Goal: Use online tool/utility: Utilize a website feature to perform a specific function

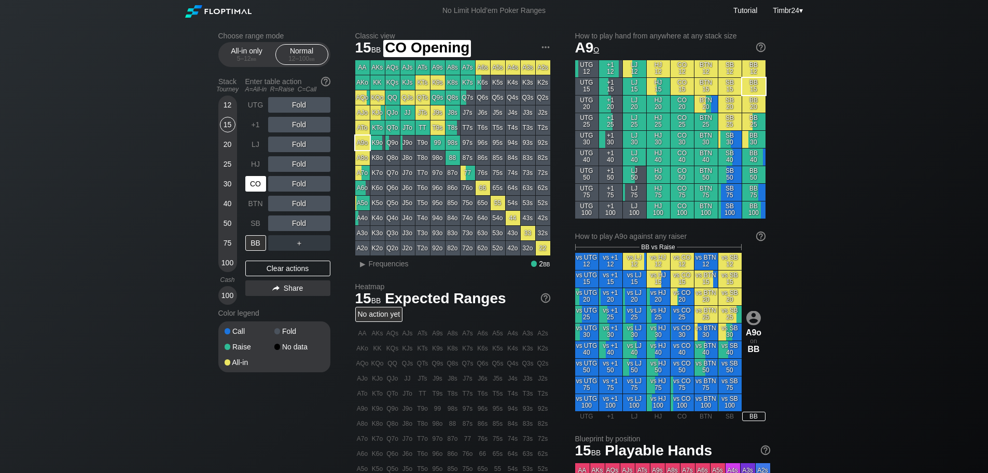
click at [254, 185] on div "CO" at bounding box center [255, 184] width 21 height 16
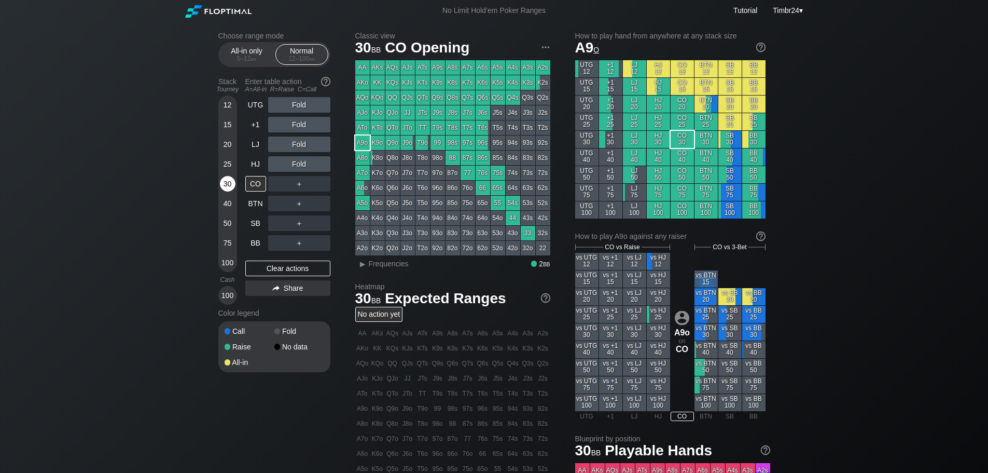
click at [222, 188] on div "30" at bounding box center [228, 184] width 16 height 16
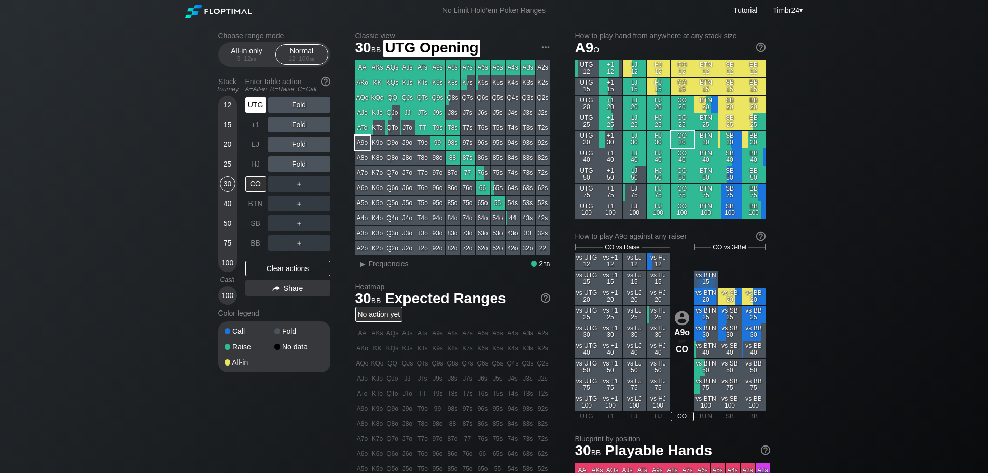
click at [256, 107] on div "UTG" at bounding box center [255, 105] width 21 height 16
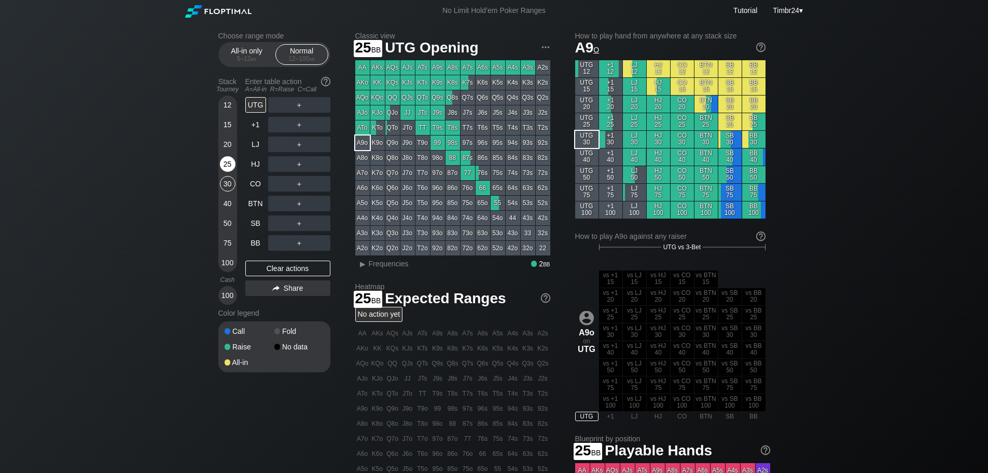
click at [221, 160] on div "25" at bounding box center [228, 164] width 16 height 16
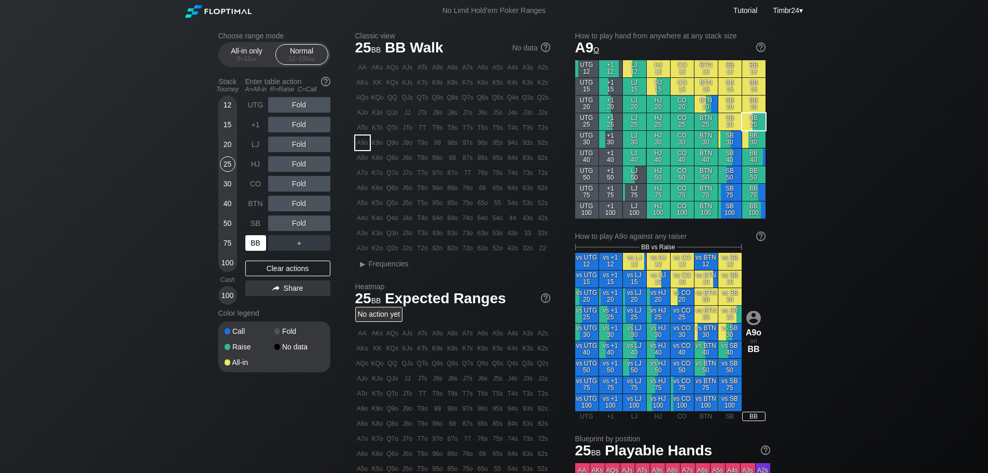
click at [265, 239] on div "BB" at bounding box center [255, 243] width 21 height 16
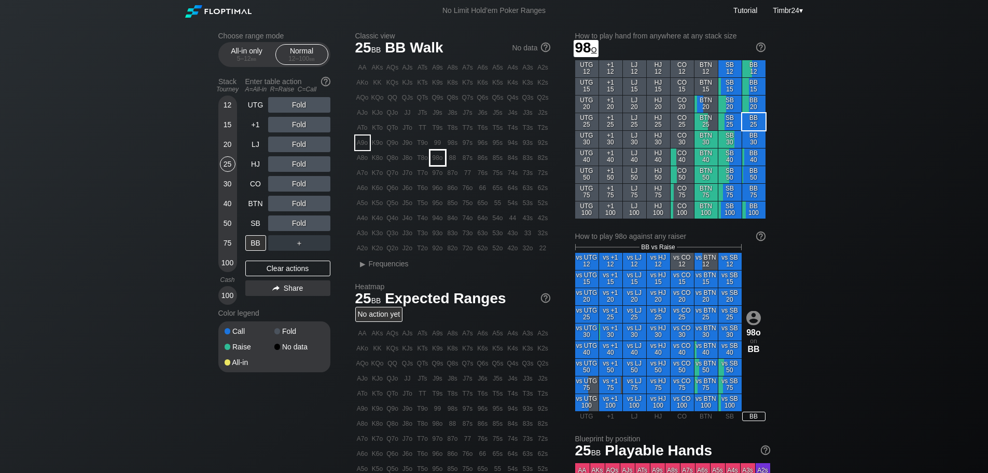
click at [434, 160] on div "98o" at bounding box center [438, 157] width 15 height 15
click at [323, 228] on div "C ✕" at bounding box center [320, 223] width 20 height 16
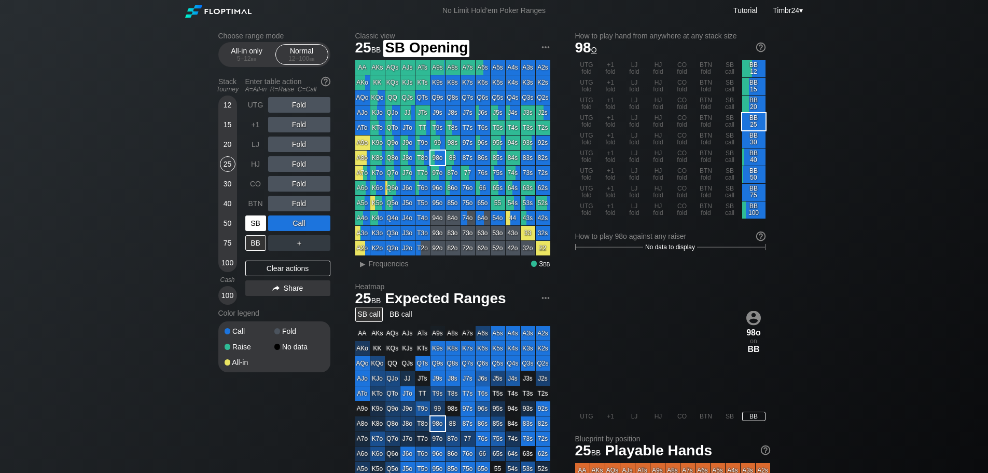
click at [256, 223] on div "SB" at bounding box center [255, 223] width 21 height 16
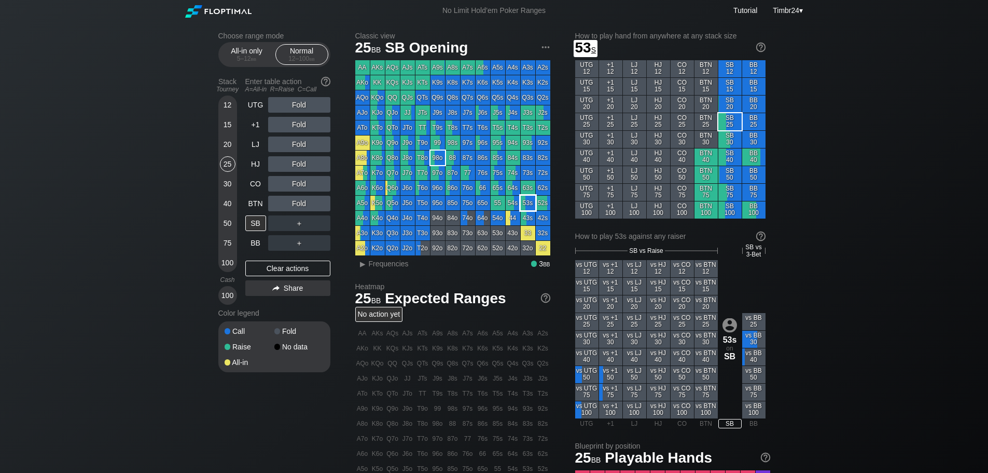
click at [523, 203] on div "53s" at bounding box center [528, 203] width 15 height 15
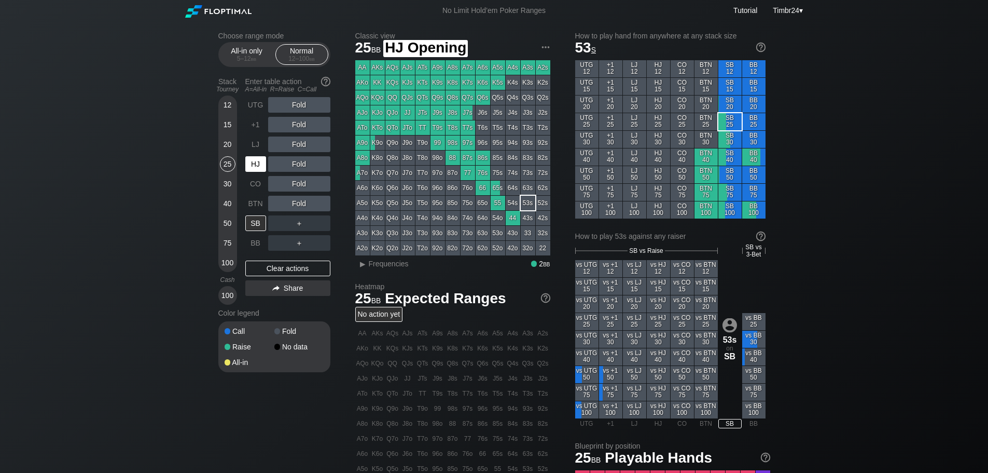
click at [257, 159] on div "HJ" at bounding box center [255, 164] width 21 height 16
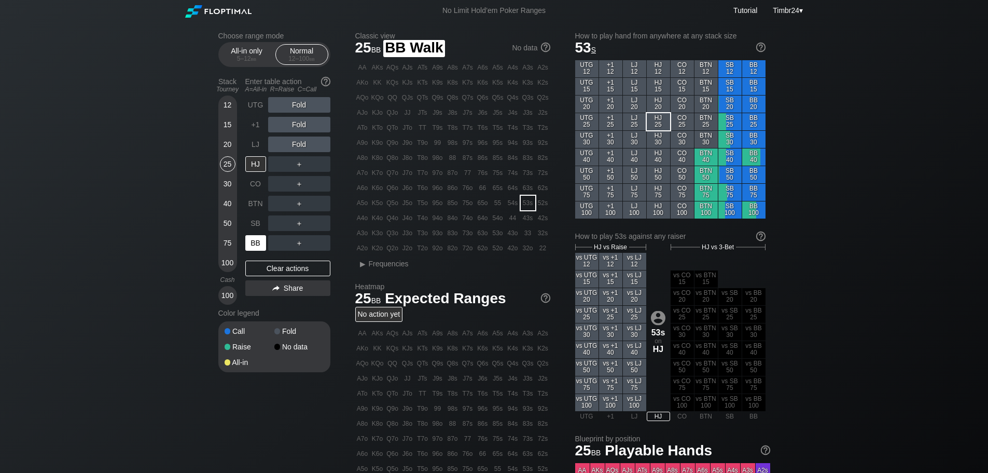
click at [251, 238] on div "BB" at bounding box center [255, 243] width 21 height 16
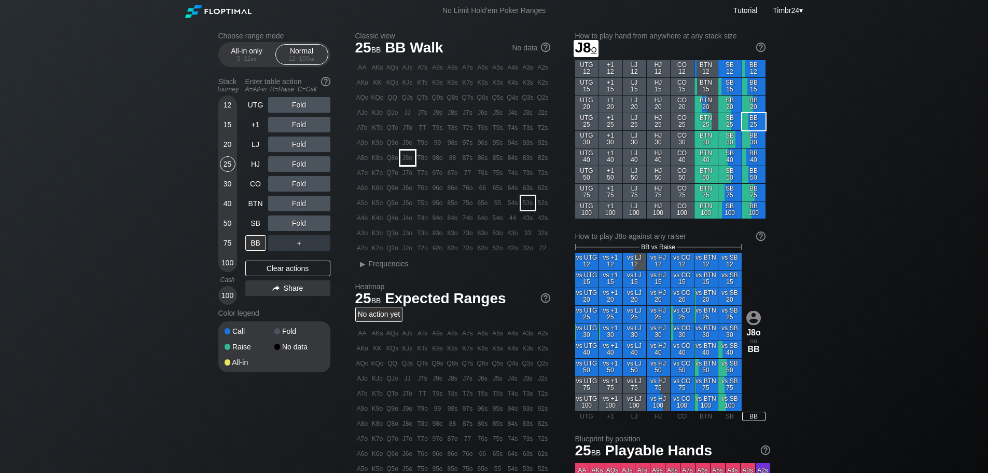
click at [407, 160] on div "J8o" at bounding box center [407, 157] width 15 height 15
click at [219, 122] on div "12 15 20 25 30 40 50 75 100" at bounding box center [227, 183] width 19 height 176
click at [233, 126] on div "15" at bounding box center [228, 125] width 16 height 16
click at [295, 162] on div "R ✕" at bounding box center [299, 164] width 20 height 16
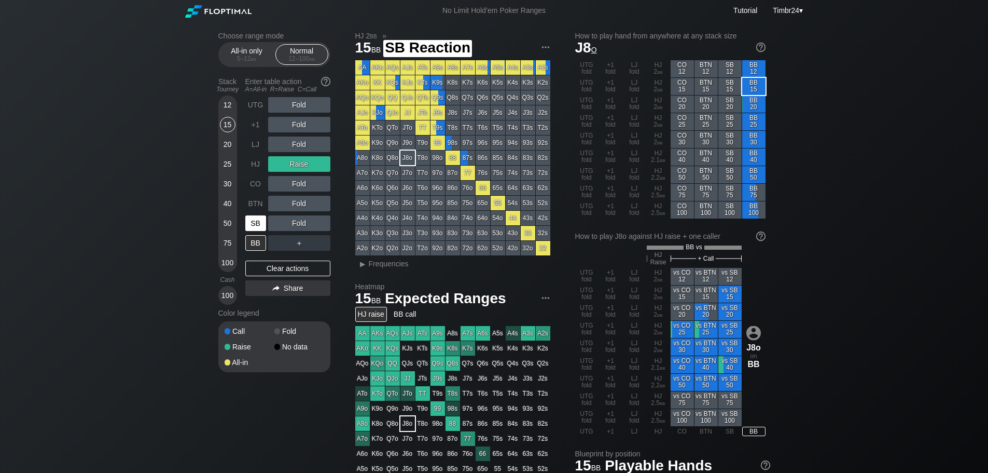
click at [261, 216] on div "SB" at bounding box center [255, 223] width 21 height 16
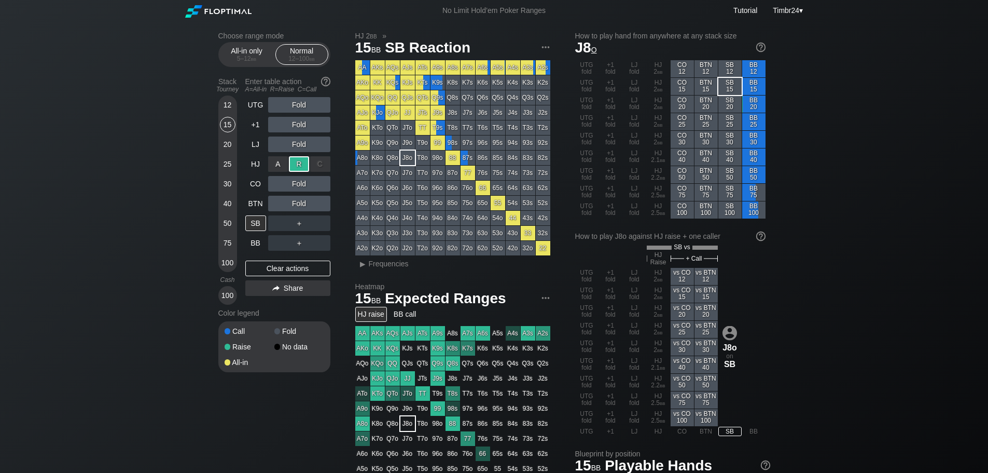
click at [301, 158] on div "R ✕" at bounding box center [299, 164] width 20 height 16
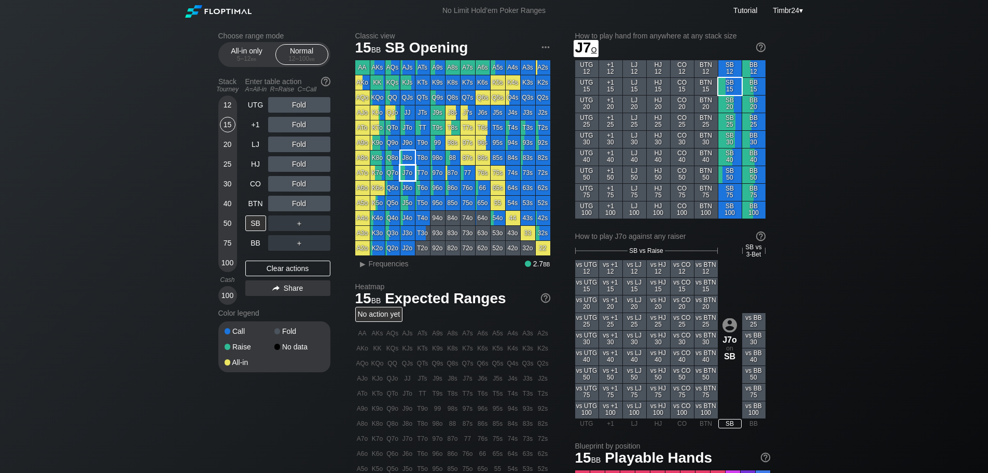
click at [411, 169] on div "J7o" at bounding box center [407, 172] width 15 height 15
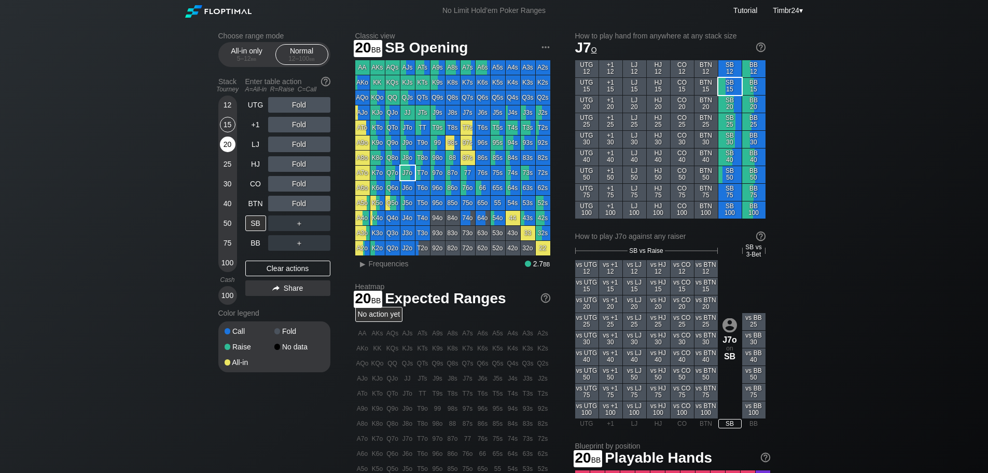
click at [225, 140] on div "20" at bounding box center [228, 144] width 16 height 16
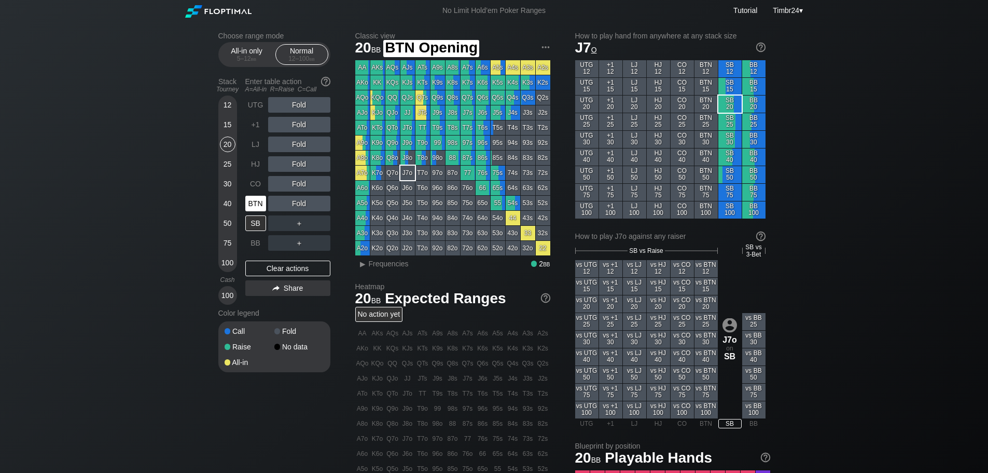
click at [258, 202] on div "BTN" at bounding box center [255, 204] width 21 height 16
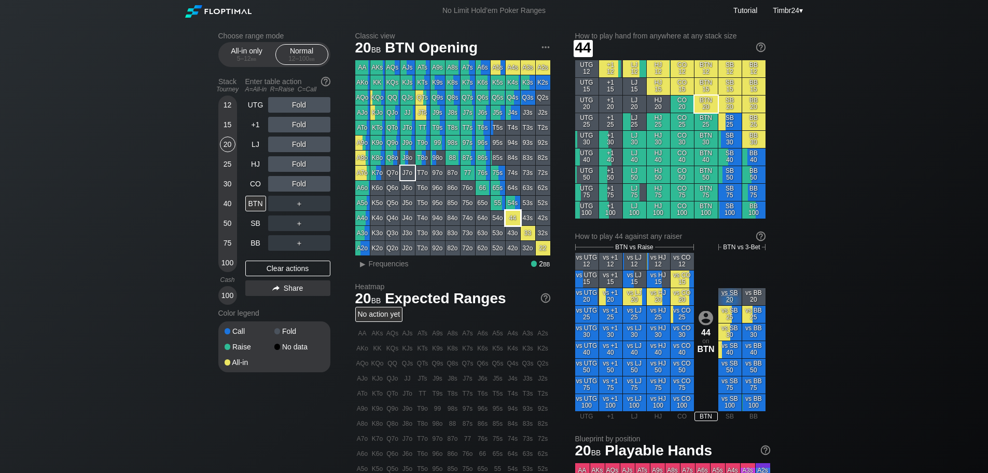
click at [511, 224] on div "44" at bounding box center [513, 218] width 15 height 15
click at [290, 182] on div "R ✕" at bounding box center [299, 184] width 20 height 16
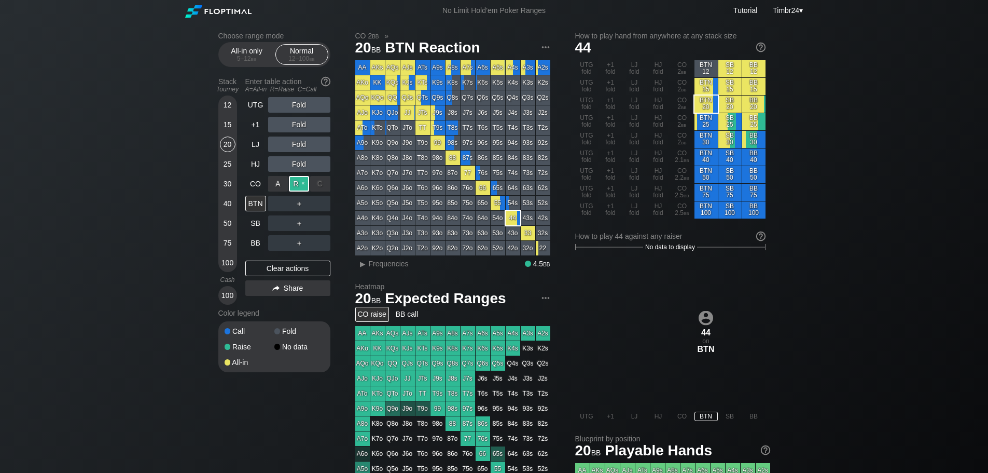
click at [290, 182] on div "R ✕" at bounding box center [299, 184] width 20 height 16
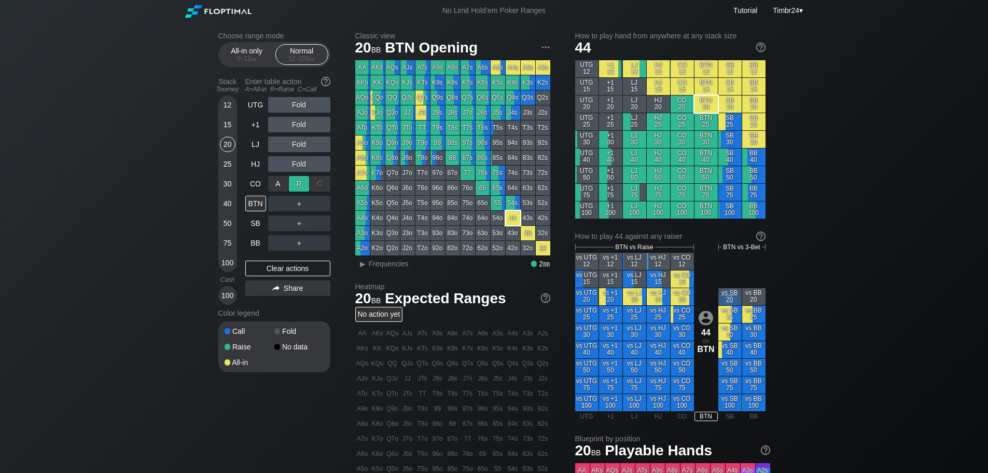
click at [290, 182] on div "R ✕" at bounding box center [299, 184] width 20 height 16
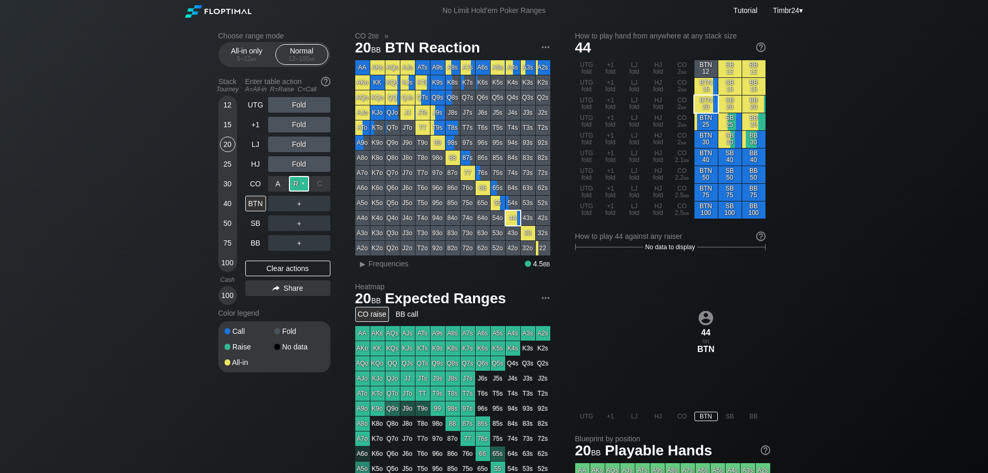
click at [290, 182] on div "R ✕" at bounding box center [299, 184] width 20 height 16
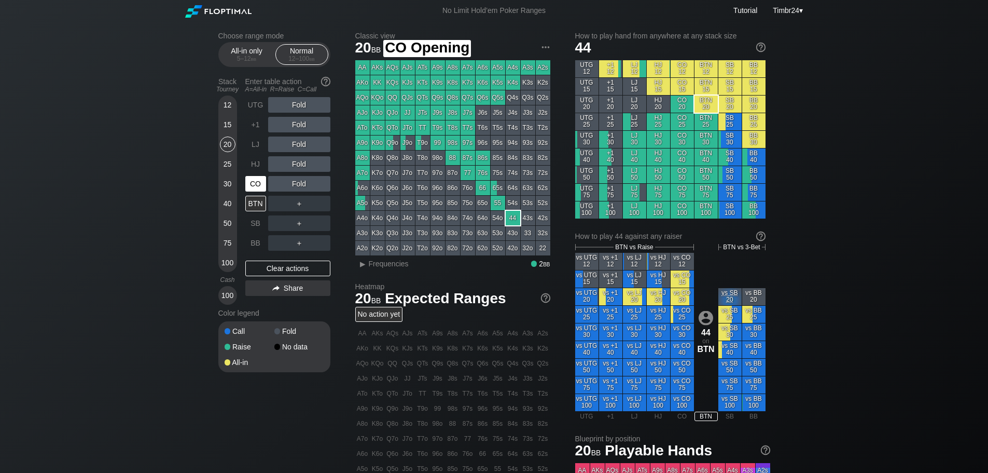
click at [257, 176] on div "CO" at bounding box center [255, 184] width 21 height 16
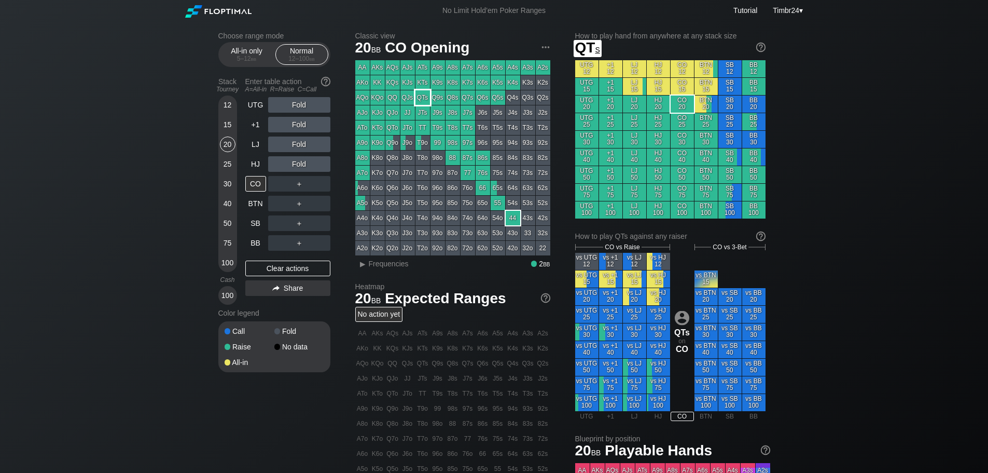
click at [418, 93] on div "QTs" at bounding box center [422, 97] width 15 height 15
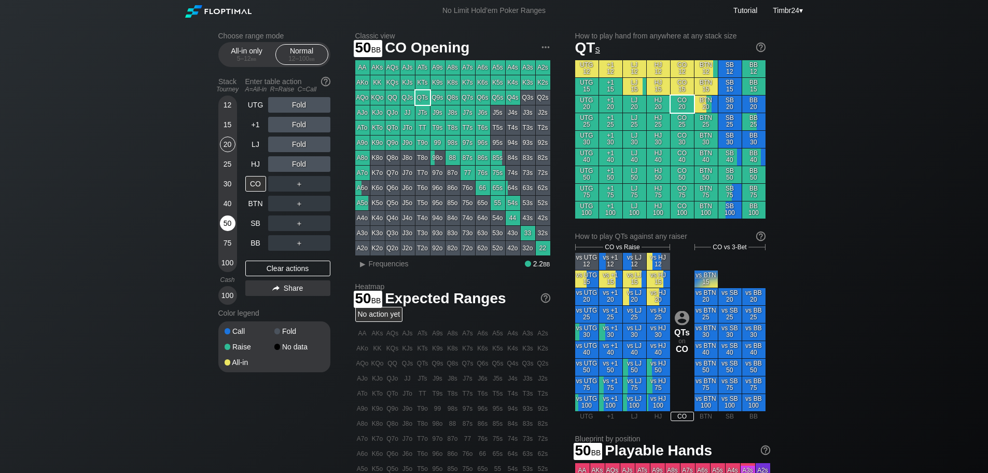
click at [225, 226] on div "50" at bounding box center [228, 223] width 16 height 16
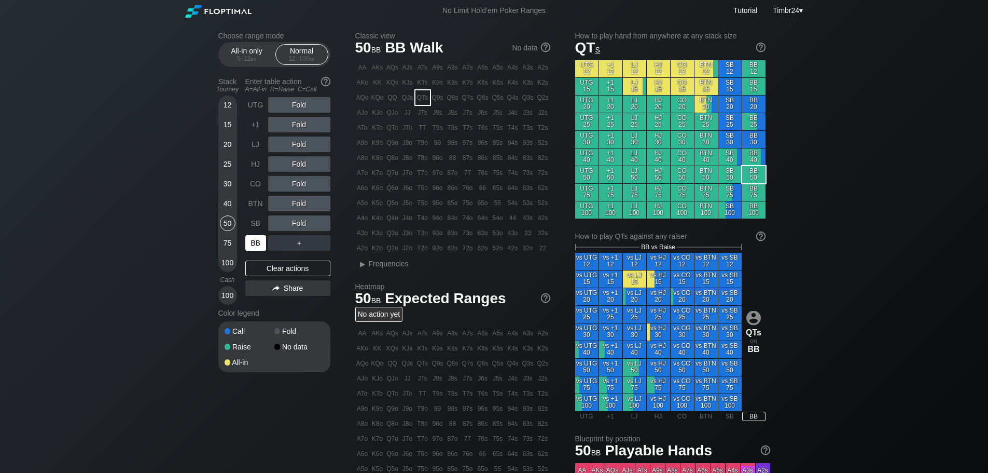
click at [247, 238] on div "BB" at bounding box center [255, 243] width 21 height 16
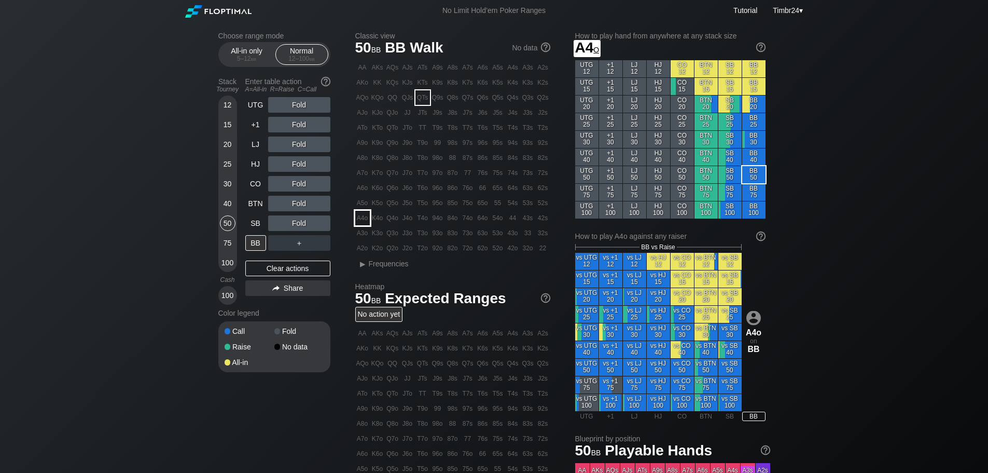
click at [358, 214] on div "A4o" at bounding box center [362, 218] width 15 height 15
click at [296, 168] on div "R ✕" at bounding box center [299, 164] width 20 height 16
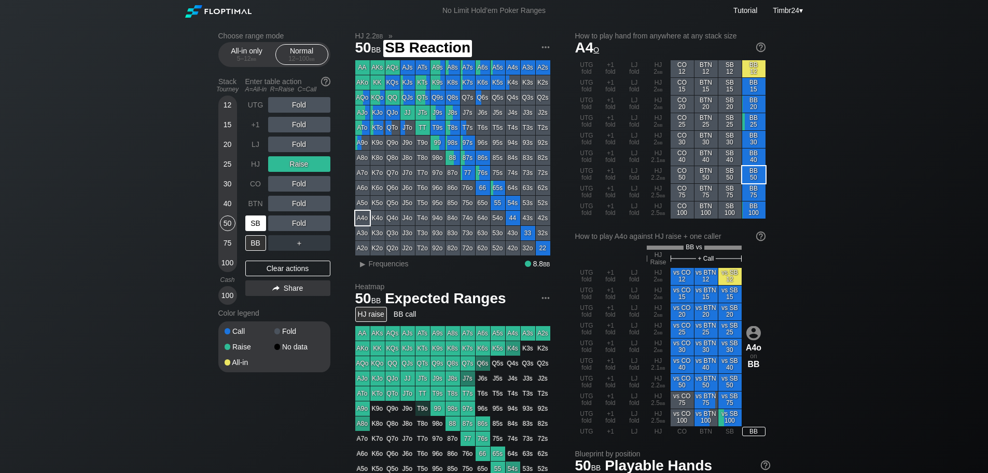
click at [252, 229] on div "SB" at bounding box center [255, 223] width 21 height 16
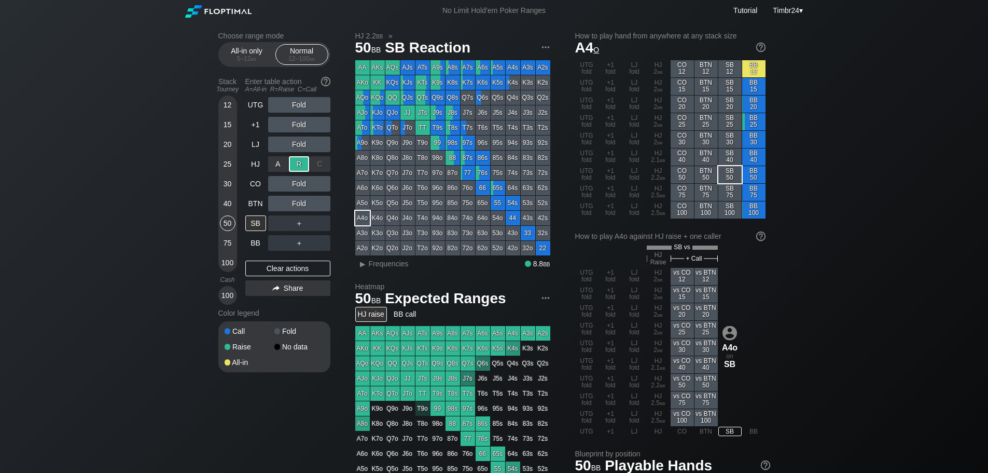
click at [294, 169] on div "R ✕" at bounding box center [299, 164] width 20 height 16
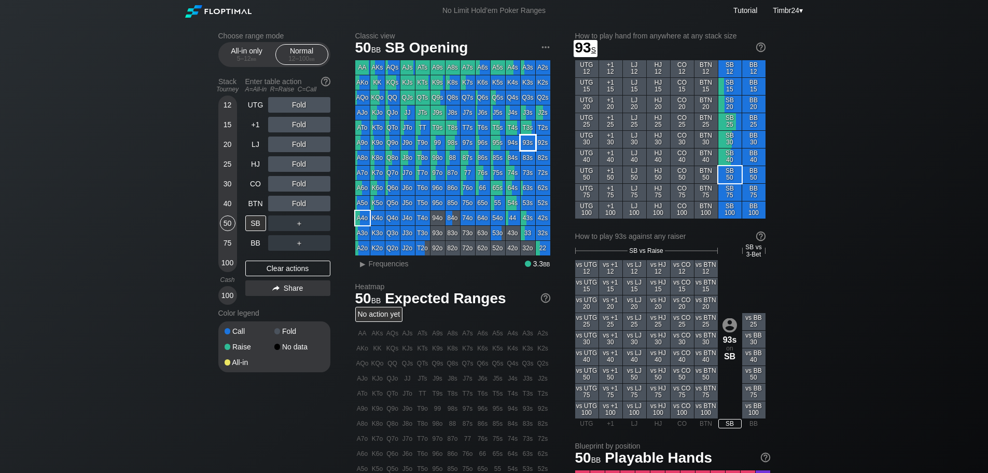
click at [529, 149] on div "93s" at bounding box center [528, 142] width 15 height 15
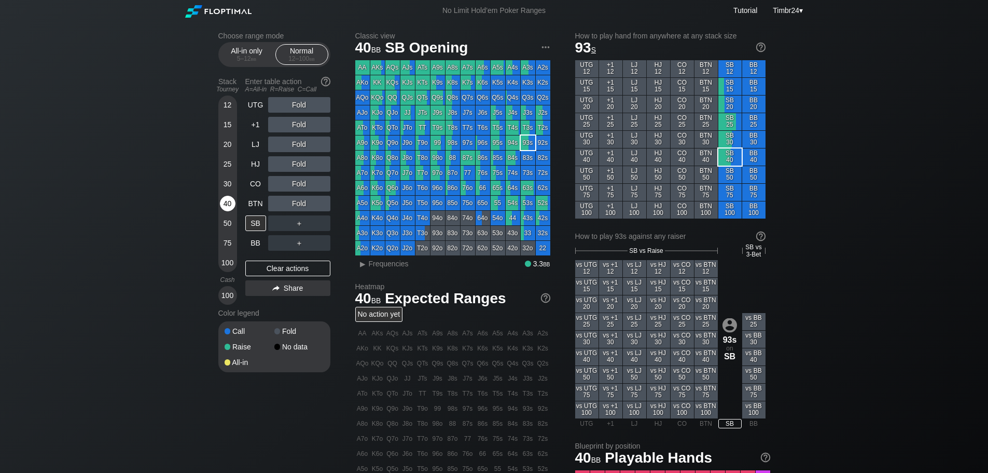
click at [225, 200] on div "40" at bounding box center [228, 204] width 16 height 16
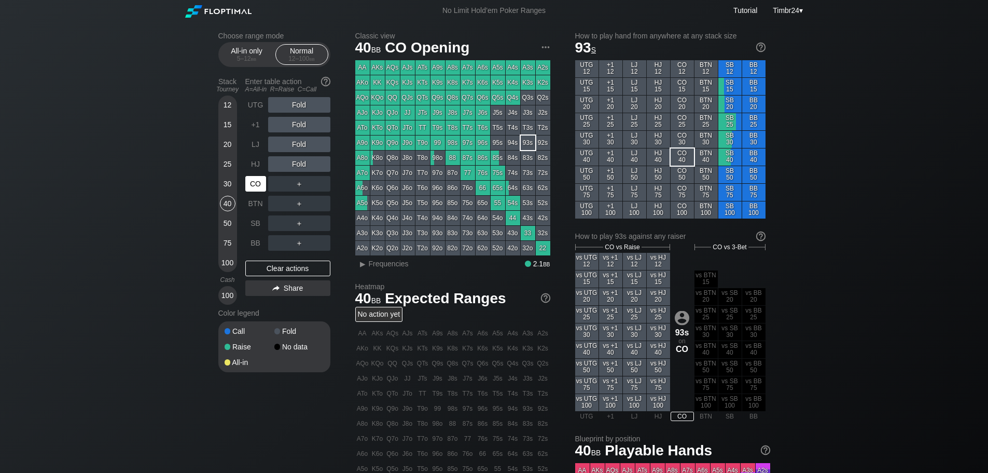
click at [252, 184] on div "CO" at bounding box center [255, 184] width 21 height 16
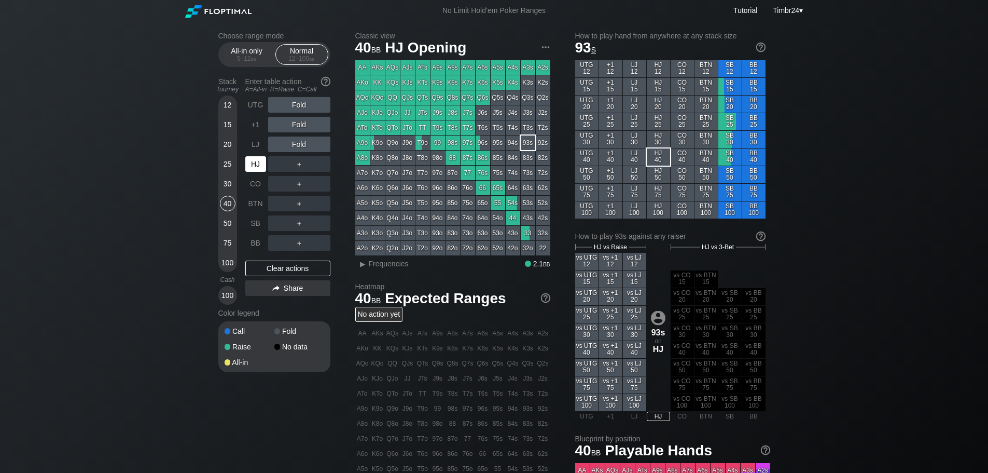
click at [253, 165] on div "HJ" at bounding box center [255, 164] width 21 height 16
click at [253, 148] on div "LJ" at bounding box center [255, 144] width 21 height 16
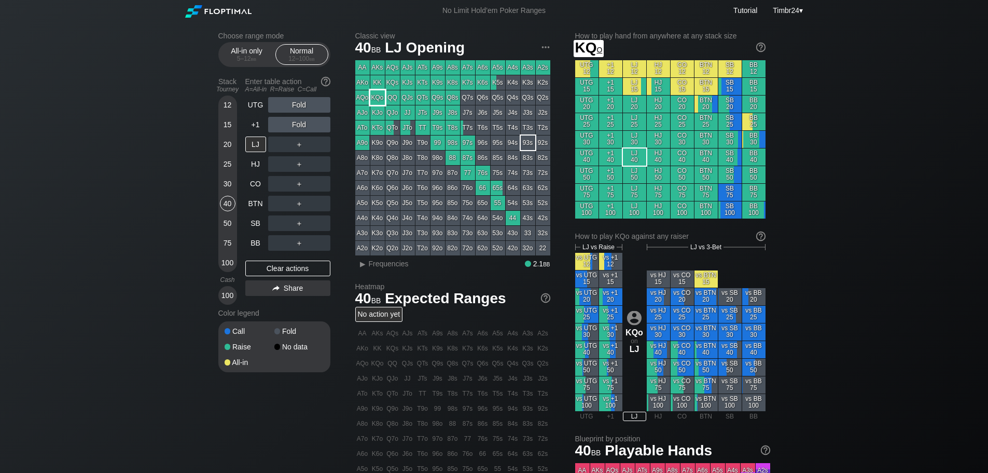
click at [380, 101] on div "KQo" at bounding box center [377, 97] width 15 height 15
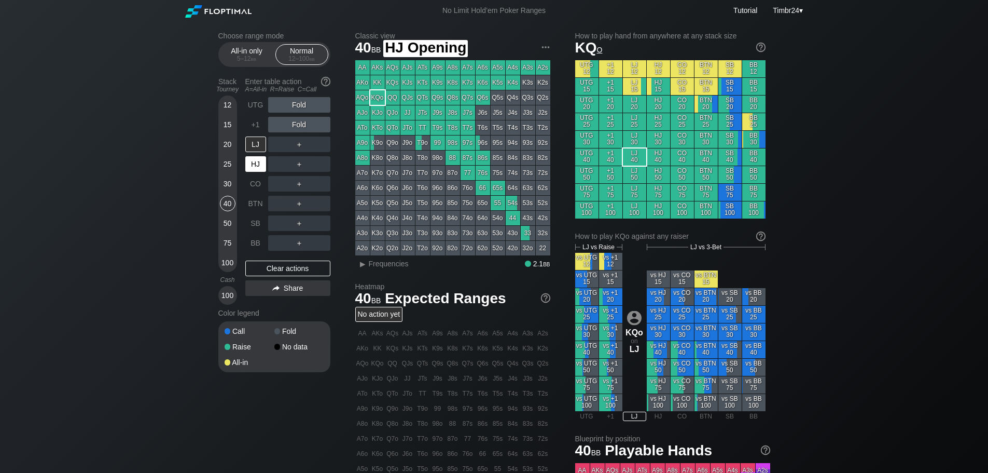
click at [257, 160] on div "HJ" at bounding box center [255, 164] width 21 height 16
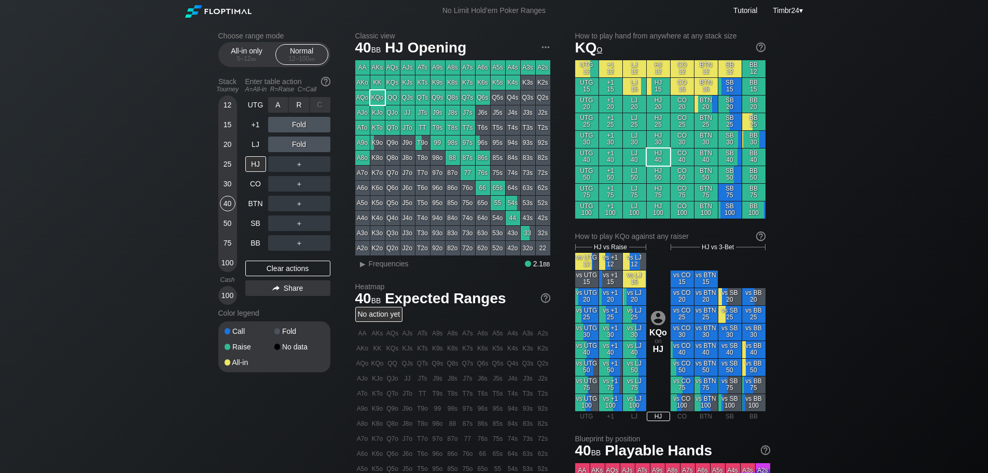
click at [276, 102] on div "A ✕" at bounding box center [278, 105] width 20 height 16
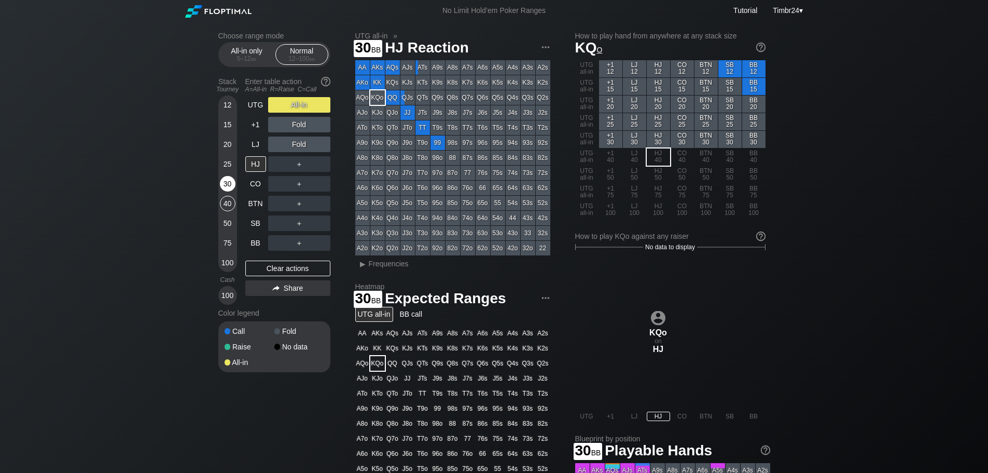
click at [227, 185] on div "30" at bounding box center [228, 184] width 16 height 16
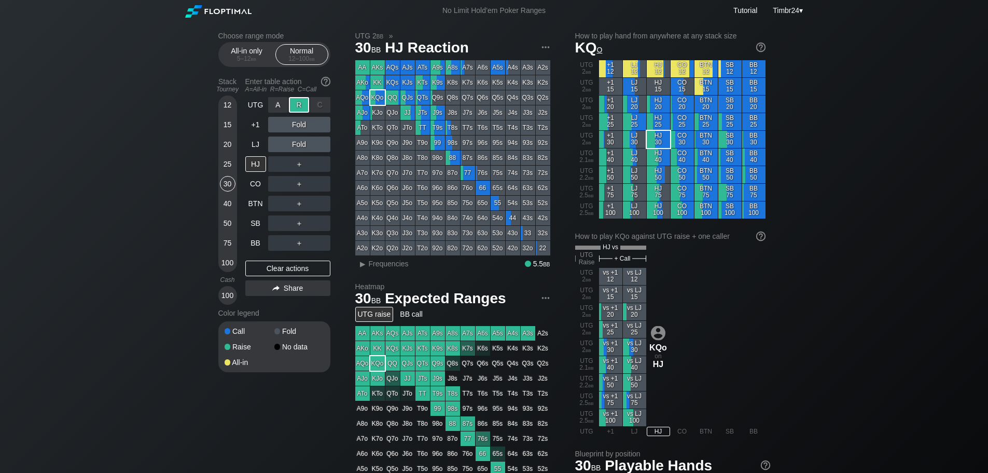
click at [302, 106] on div "R ✕" at bounding box center [299, 105] width 20 height 16
click at [302, 98] on div "R ✕" at bounding box center [299, 105] width 20 height 16
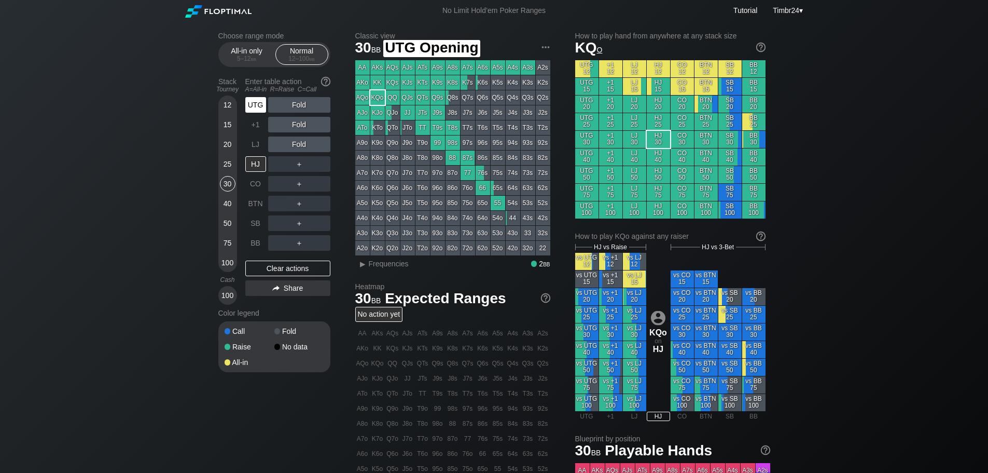
click at [257, 106] on div "UTG" at bounding box center [255, 105] width 21 height 16
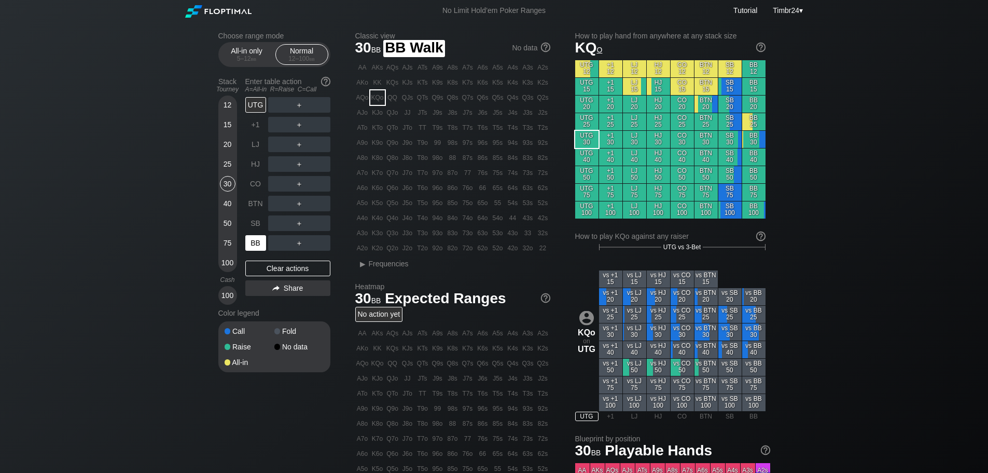
click at [247, 239] on div "BB" at bounding box center [255, 243] width 21 height 16
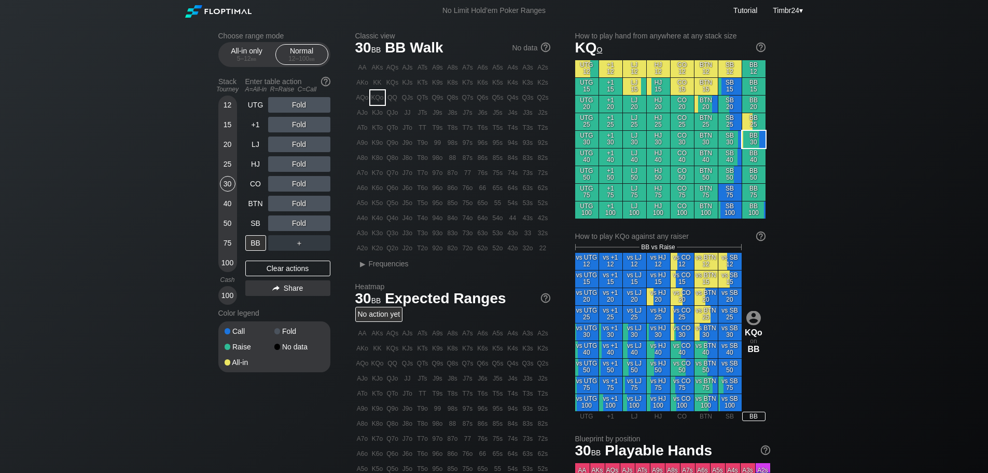
click at [405, 127] on div "JTo" at bounding box center [407, 127] width 15 height 15
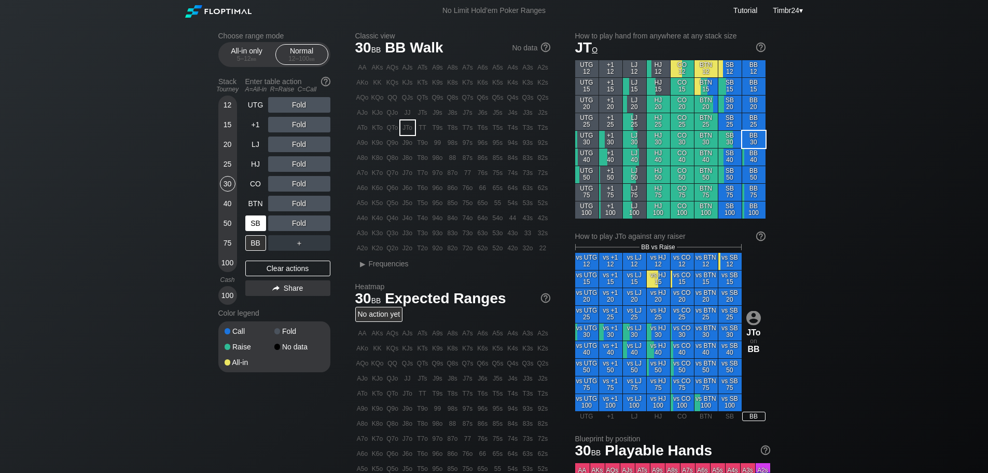
click at [245, 218] on div "SB" at bounding box center [255, 223] width 21 height 16
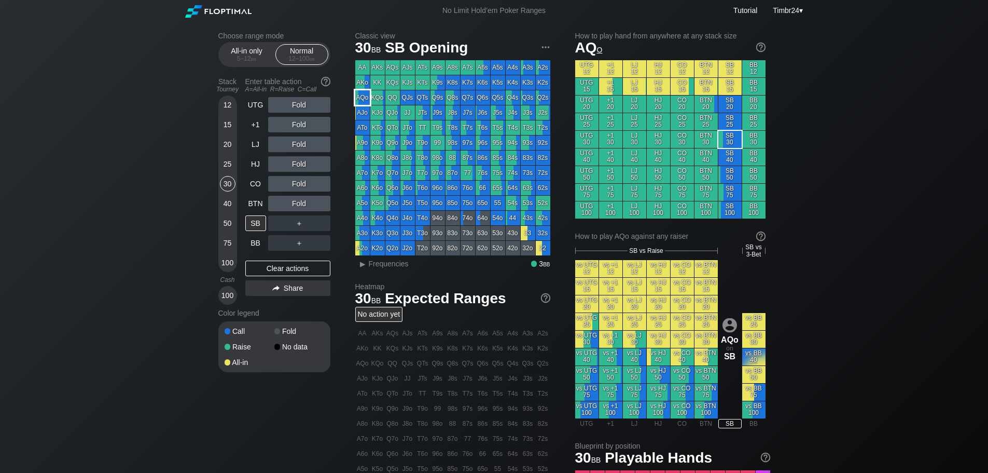
click at [364, 93] on div "AQo" at bounding box center [362, 97] width 15 height 15
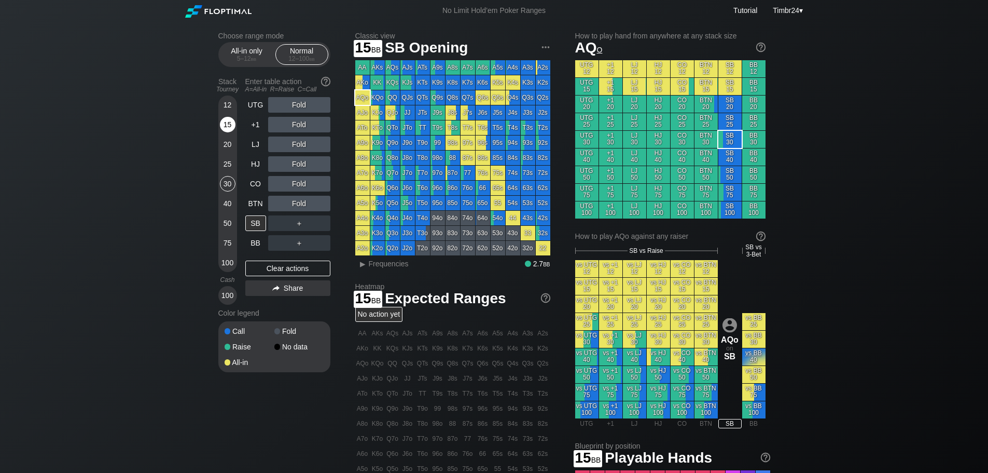
click at [221, 131] on div "15" at bounding box center [228, 127] width 16 height 20
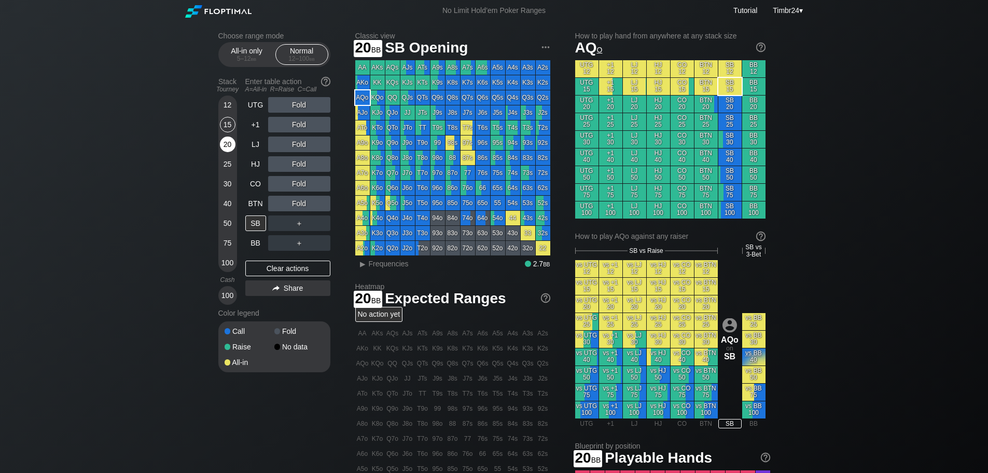
click at [222, 137] on div "20" at bounding box center [228, 146] width 16 height 20
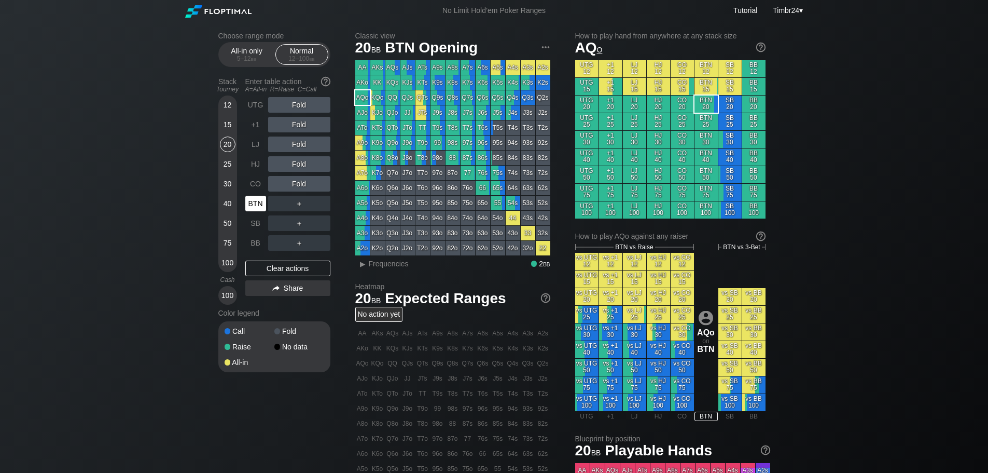
click at [253, 200] on div "BTN" at bounding box center [255, 204] width 21 height 16
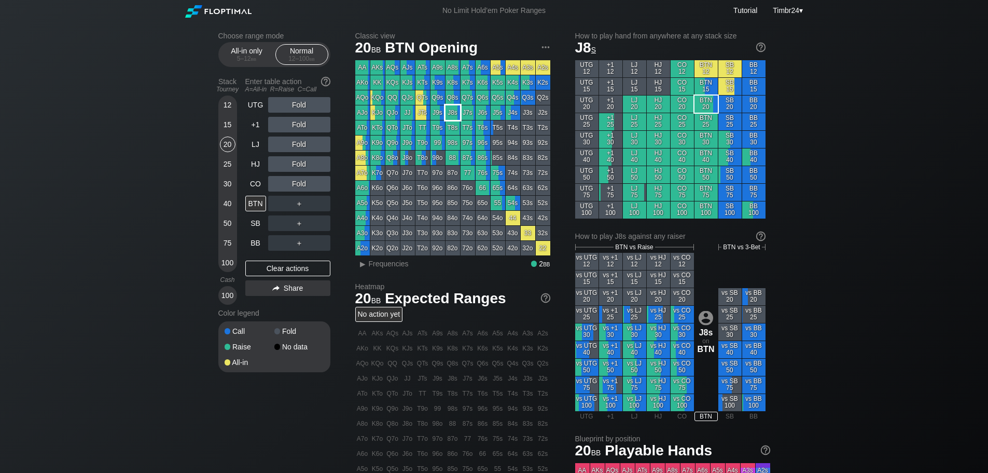
click at [456, 113] on div "J8s" at bounding box center [453, 112] width 15 height 15
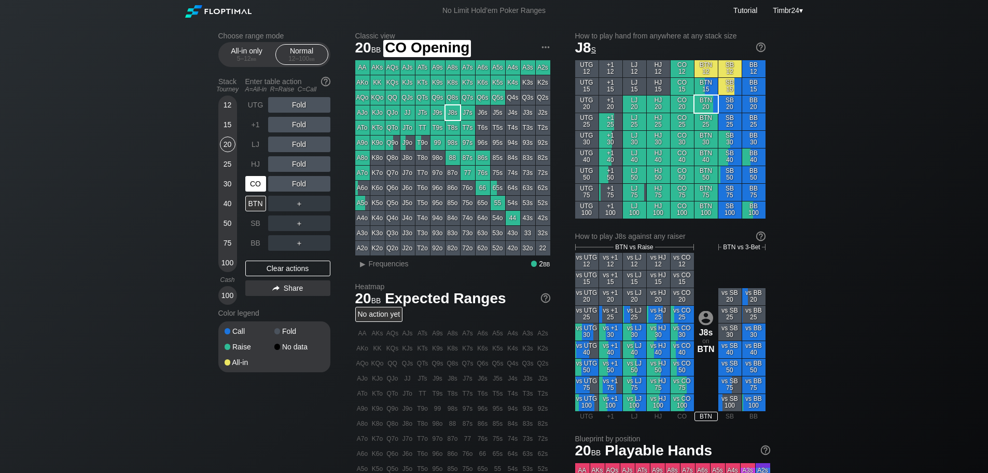
click at [252, 182] on div "CO" at bounding box center [255, 184] width 21 height 16
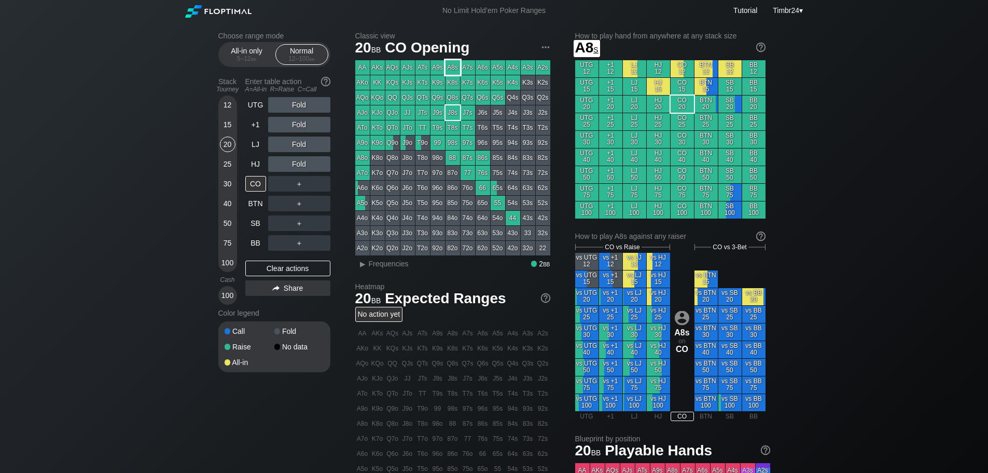
click at [448, 66] on div "A8s" at bounding box center [453, 67] width 15 height 15
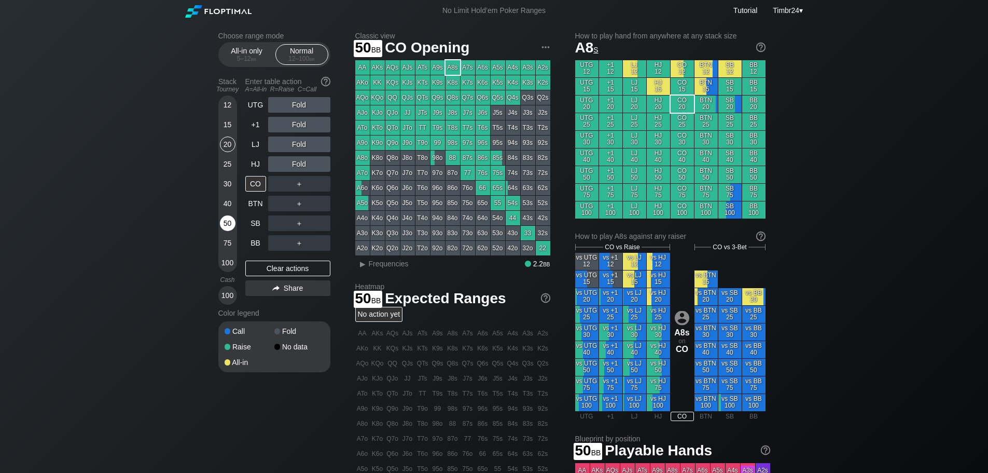
click at [230, 218] on div "50" at bounding box center [228, 223] width 16 height 16
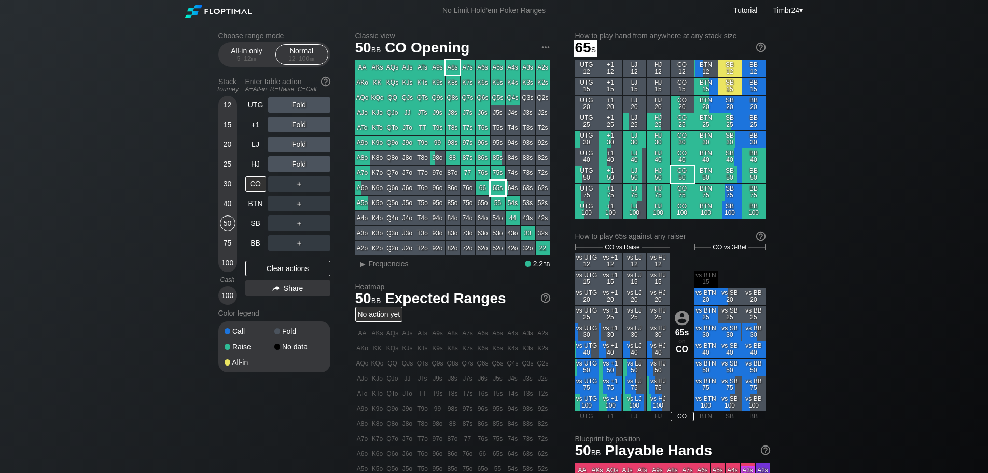
click at [492, 184] on div "65s" at bounding box center [498, 188] width 15 height 15
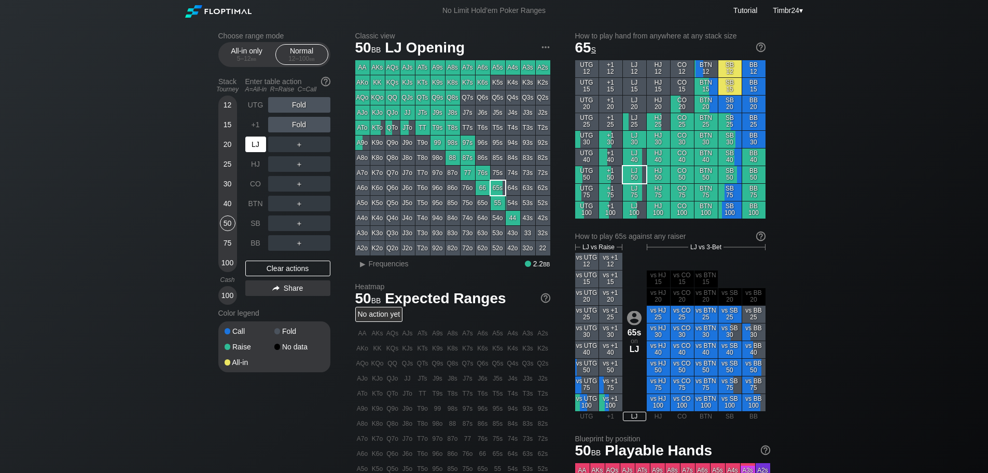
click at [257, 146] on div "LJ" at bounding box center [255, 144] width 21 height 16
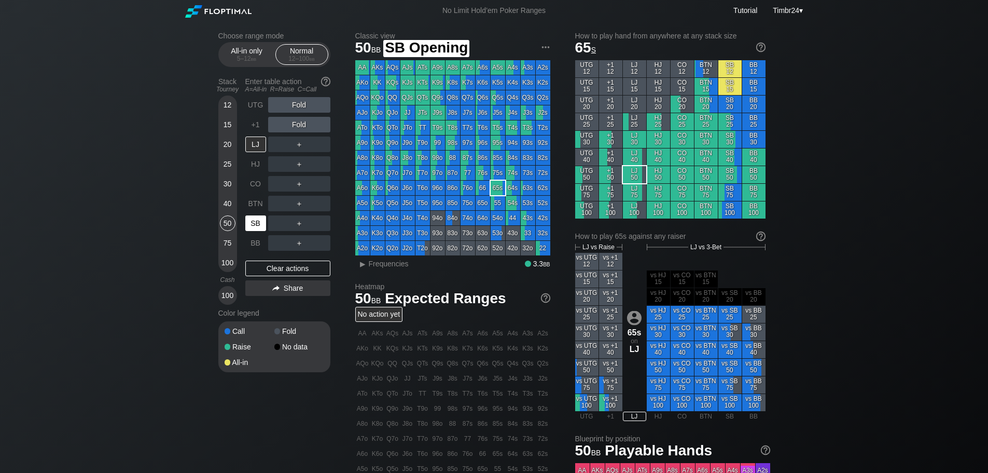
click at [251, 227] on div "SB" at bounding box center [255, 223] width 21 height 16
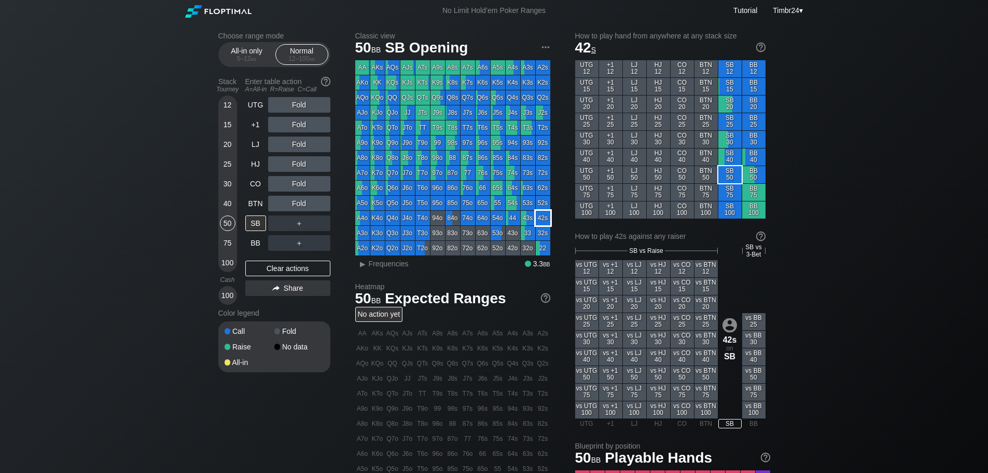
click at [541, 216] on div "42s" at bounding box center [543, 218] width 15 height 15
click at [540, 205] on div "52s" at bounding box center [543, 203] width 15 height 15
click at [295, 109] on div "R ✕" at bounding box center [299, 105] width 20 height 16
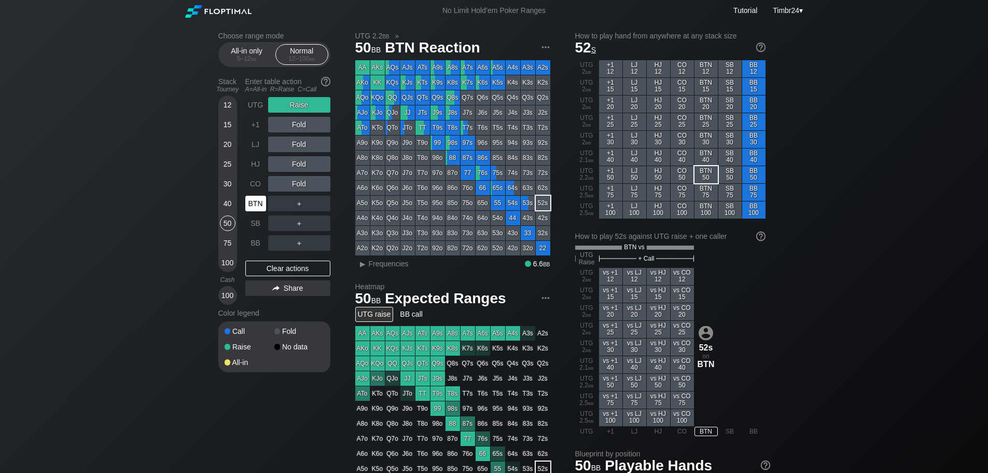
click at [260, 205] on div "BTN" at bounding box center [255, 204] width 21 height 16
click at [304, 105] on div "R ✕" at bounding box center [299, 105] width 20 height 16
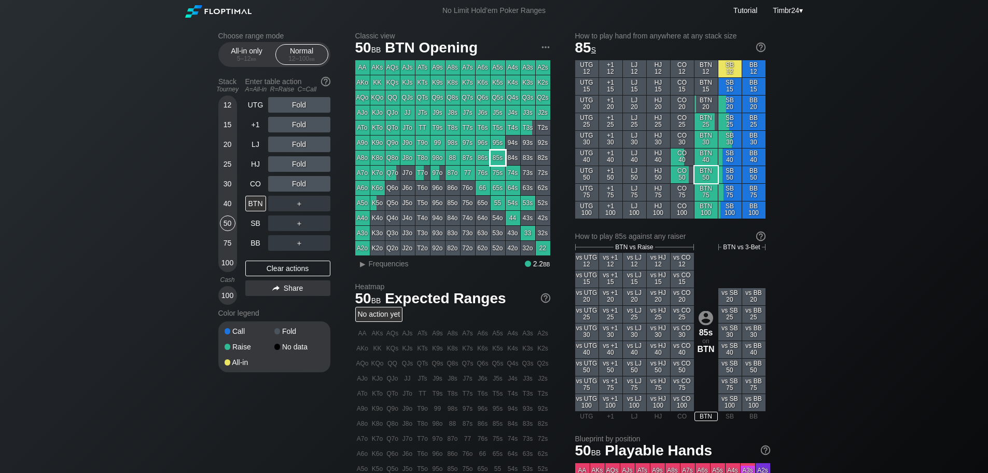
click at [493, 157] on div "85s" at bounding box center [498, 157] width 15 height 15
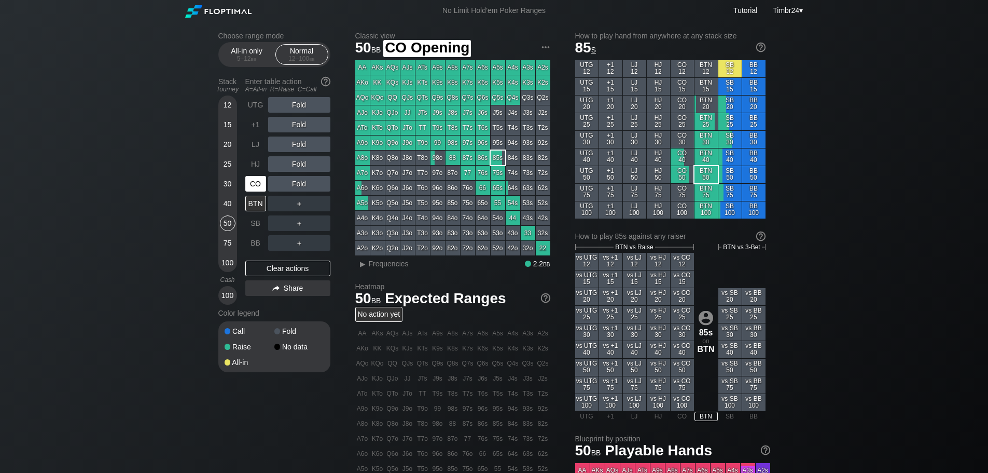
click at [262, 185] on div "CO" at bounding box center [255, 184] width 21 height 16
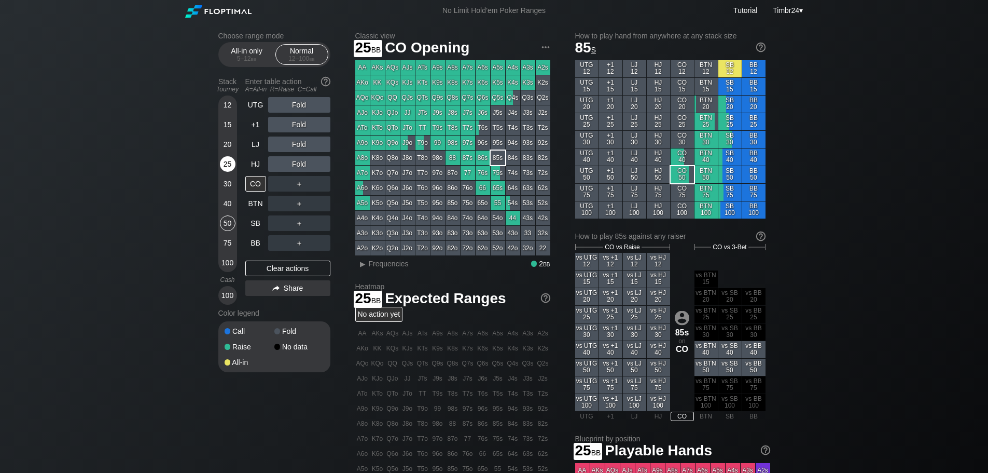
click at [227, 160] on div "25" at bounding box center [228, 164] width 16 height 16
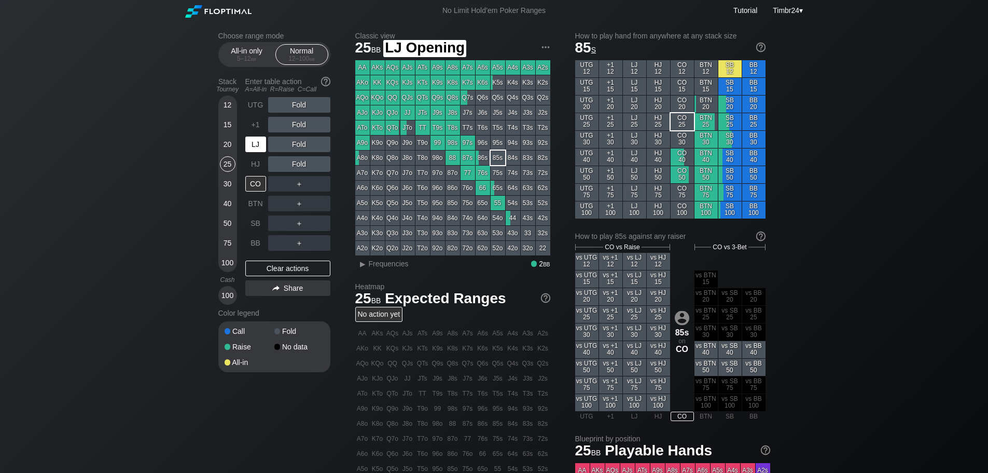
click at [257, 146] on div "LJ" at bounding box center [255, 144] width 21 height 16
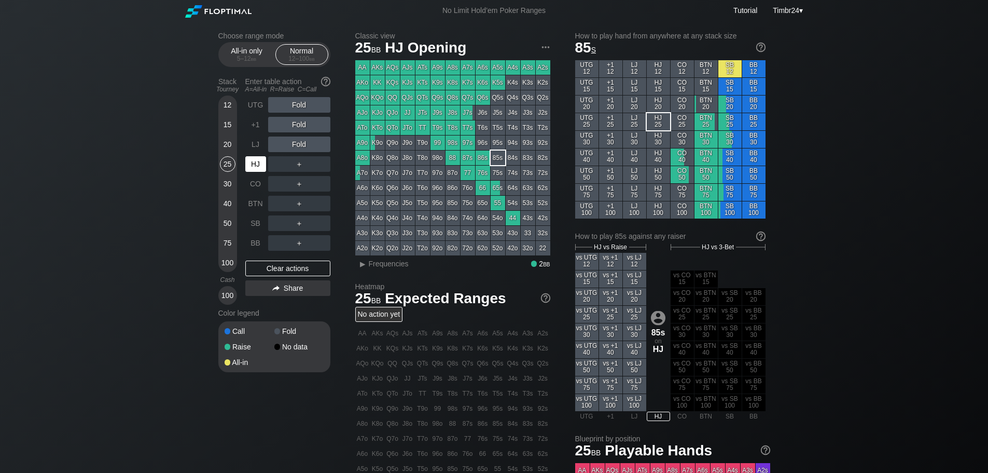
click at [260, 161] on div "HJ" at bounding box center [255, 164] width 21 height 16
click at [231, 183] on div "30" at bounding box center [228, 184] width 16 height 16
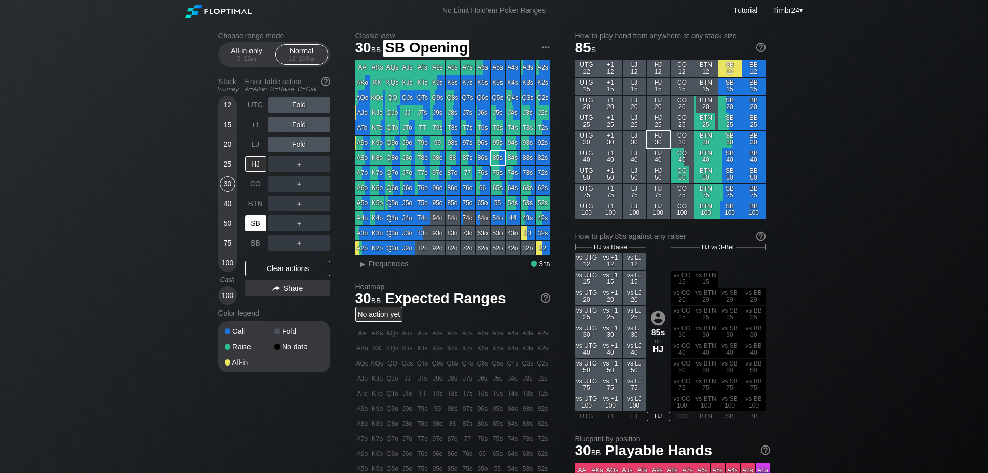
click at [251, 230] on div "SB" at bounding box center [255, 223] width 21 height 16
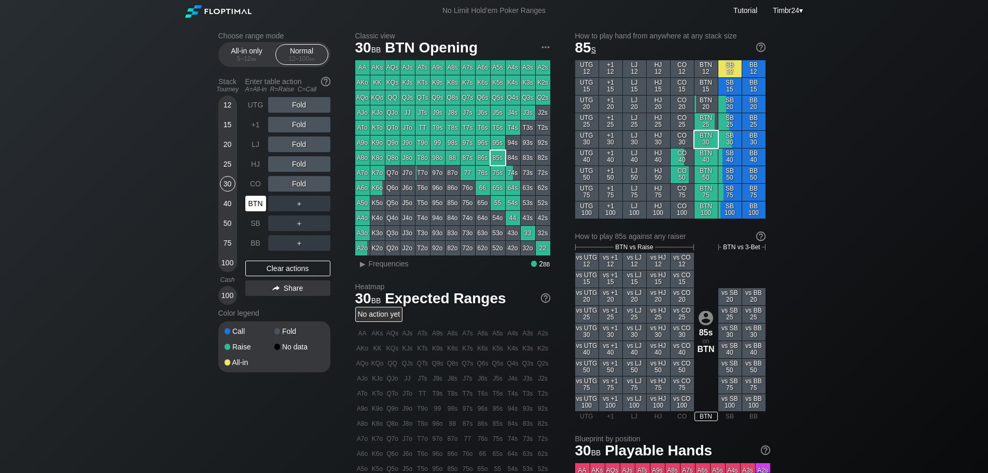
click at [245, 204] on div "BTN" at bounding box center [255, 204] width 21 height 16
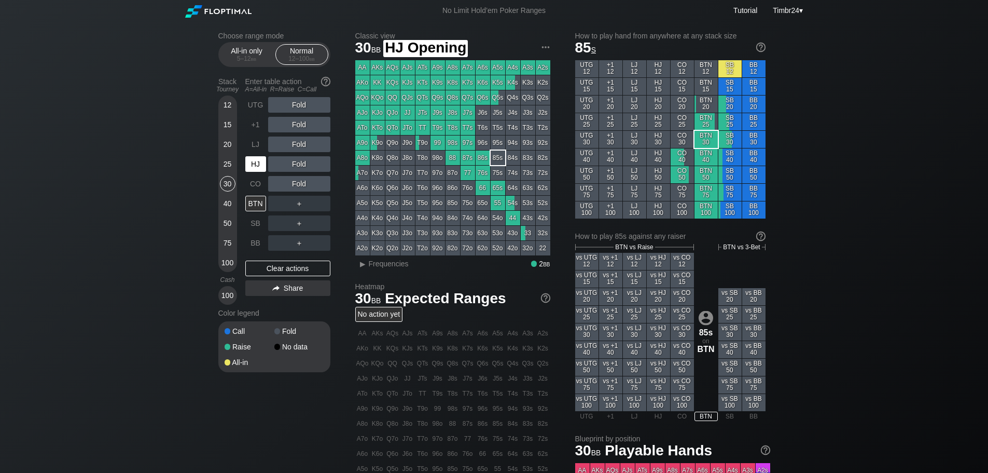
click at [257, 167] on div "HJ" at bounding box center [255, 164] width 21 height 16
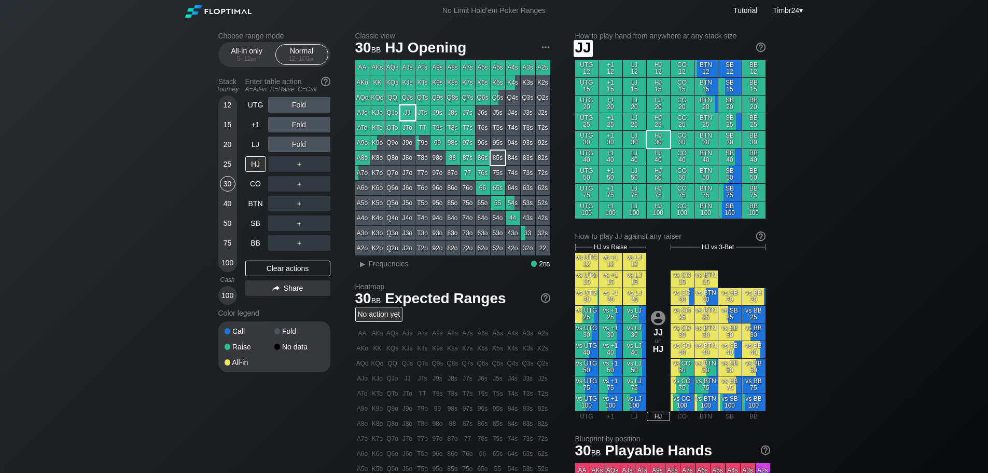
click at [408, 105] on div "AA AKs AQs AJs ATs A9s A8s A7s A6s A5s A4s A3s A2s AKo KK KQs KJs KTs K9s K8s K…" at bounding box center [452, 157] width 195 height 195
click at [406, 113] on div "JJ" at bounding box center [407, 112] width 15 height 15
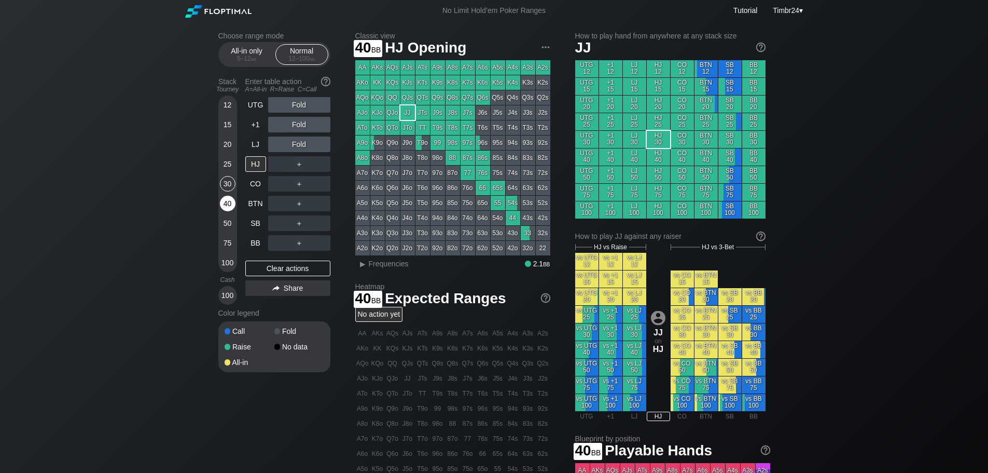
click at [225, 203] on div "40" at bounding box center [228, 204] width 16 height 16
click at [228, 178] on div "30" at bounding box center [228, 184] width 16 height 16
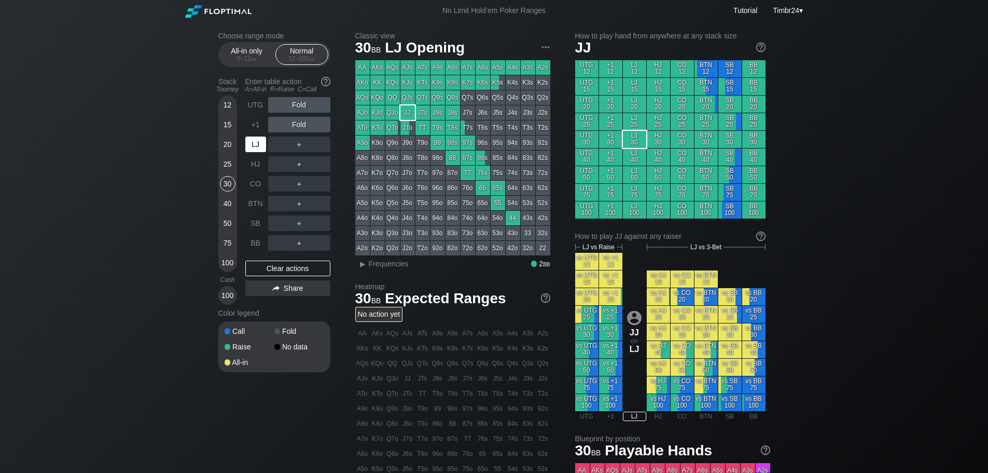
click at [250, 144] on div "LJ" at bounding box center [255, 144] width 21 height 16
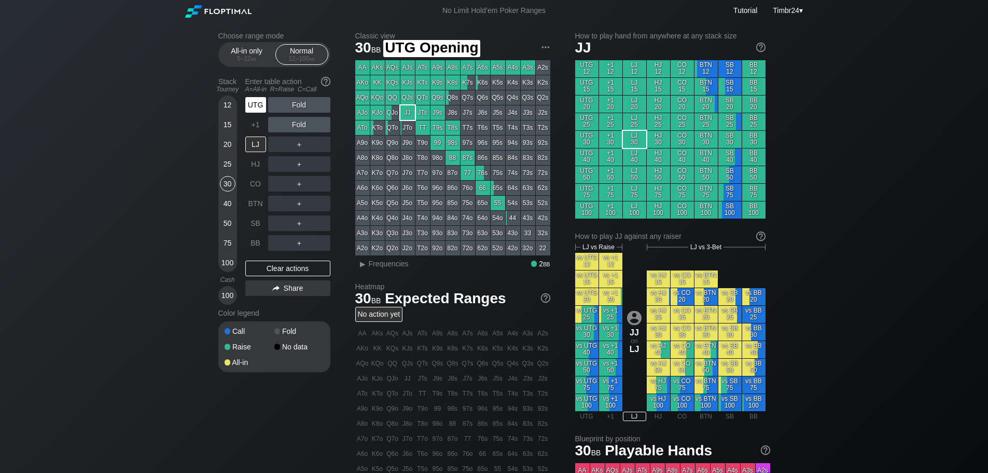
click at [248, 97] on div "UTG" at bounding box center [255, 105] width 21 height 16
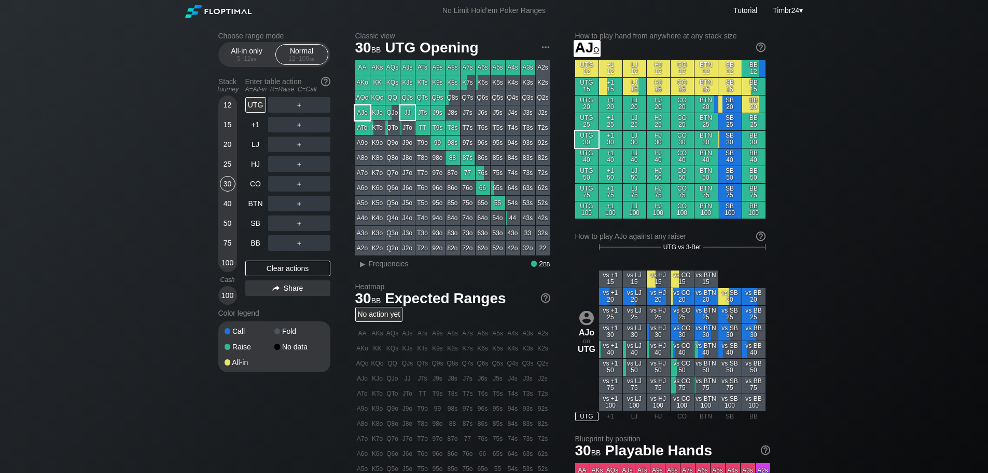
click at [364, 117] on div "AJo" at bounding box center [362, 112] width 15 height 15
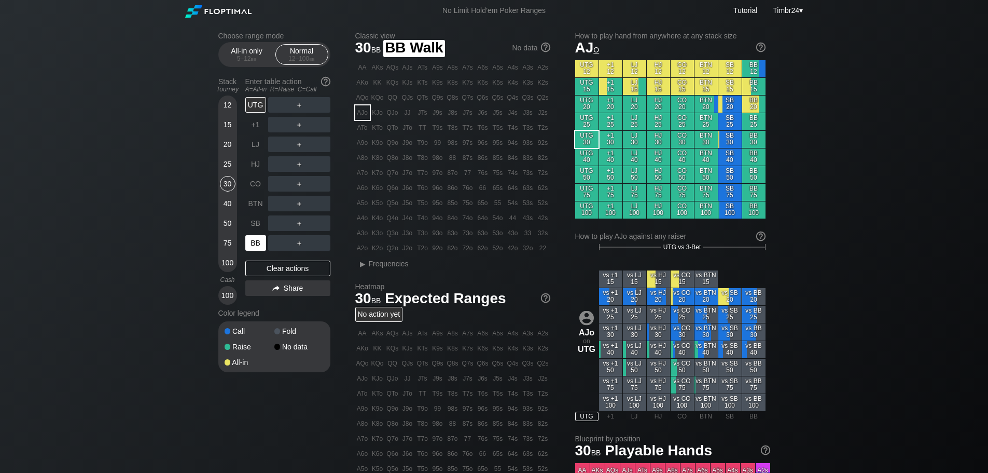
click at [258, 245] on div "BB" at bounding box center [255, 243] width 21 height 16
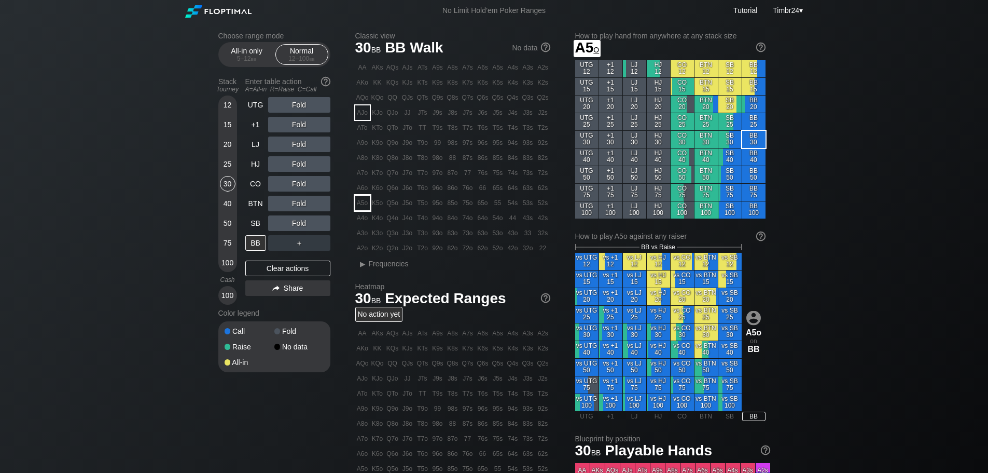
click at [359, 208] on div "A5o" at bounding box center [362, 203] width 15 height 15
click at [230, 197] on div "40" at bounding box center [228, 204] width 16 height 16
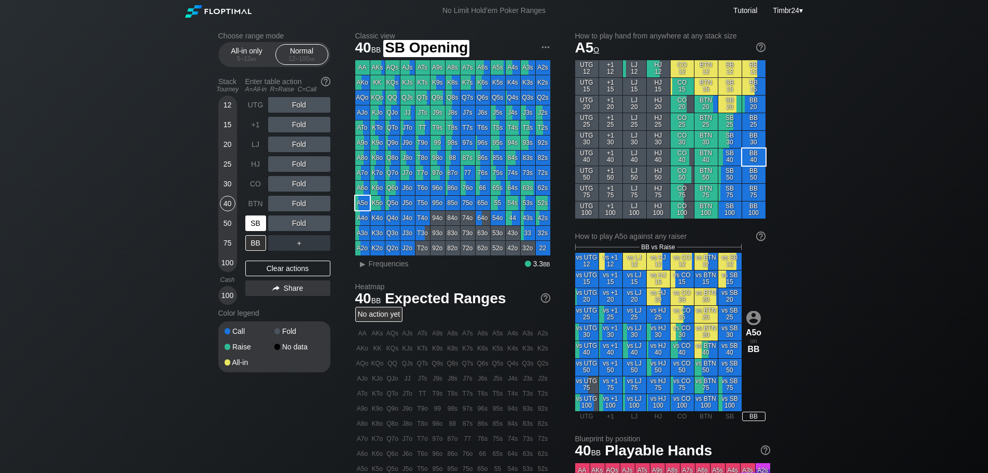
click at [259, 224] on div "SB" at bounding box center [255, 223] width 21 height 16
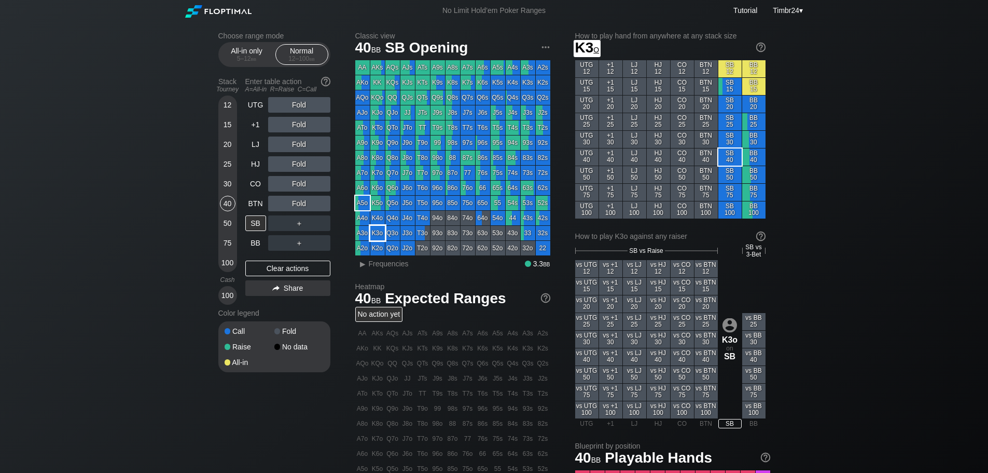
click at [379, 233] on div "K3o" at bounding box center [377, 233] width 15 height 15
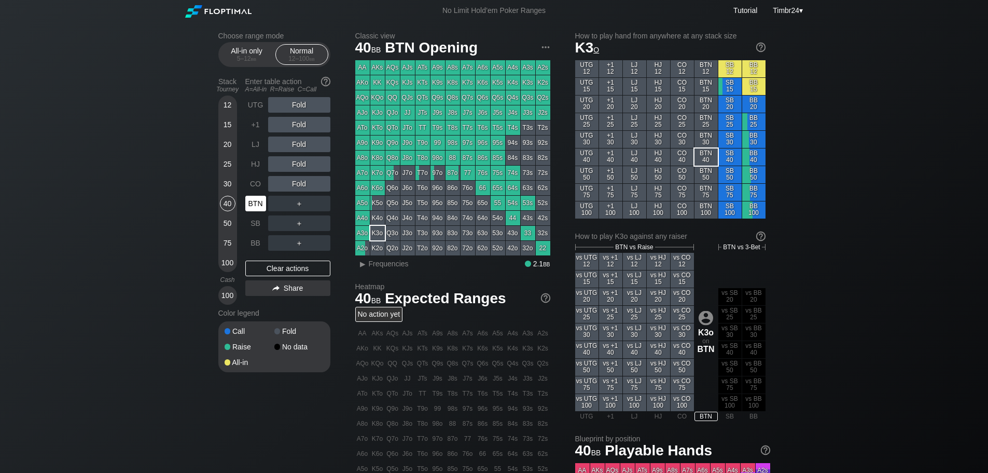
click at [248, 203] on div "BTN" at bounding box center [255, 204] width 21 height 16
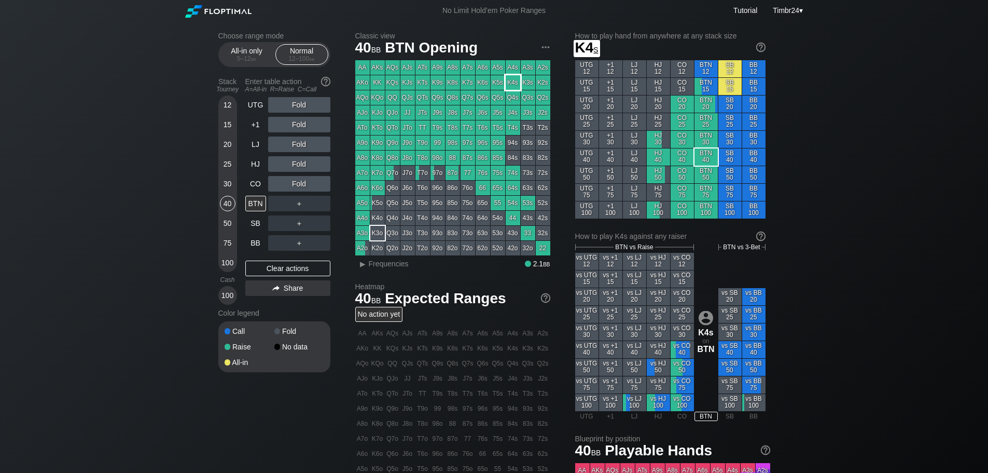
click at [509, 84] on div "K4s" at bounding box center [513, 82] width 15 height 15
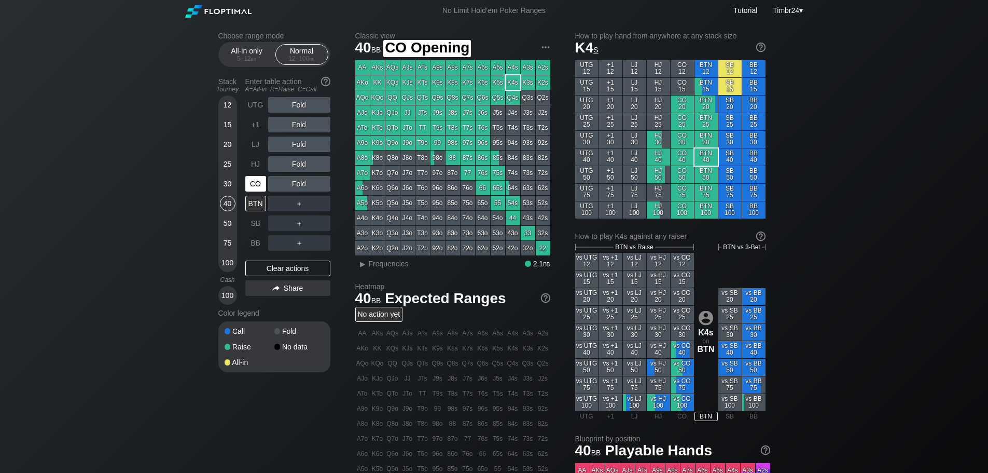
click at [248, 180] on div "CO" at bounding box center [255, 184] width 21 height 16
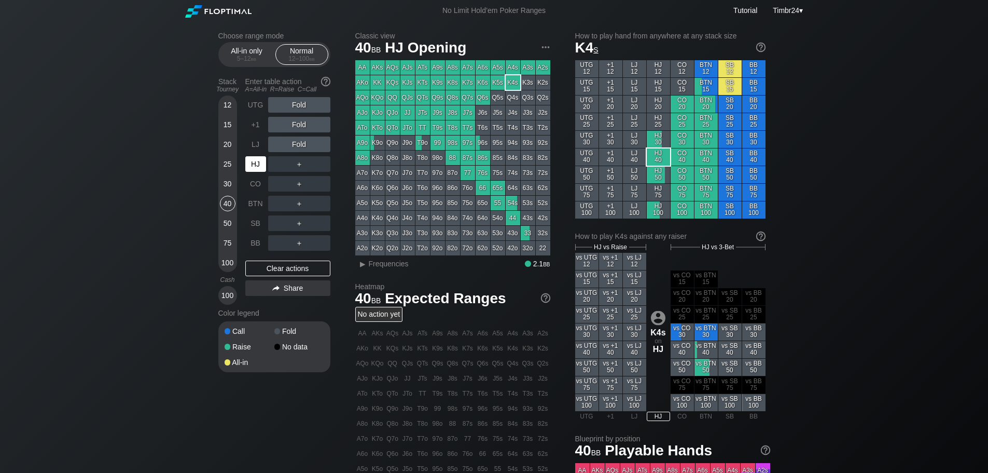
click at [254, 158] on div "HJ" at bounding box center [255, 164] width 21 height 16
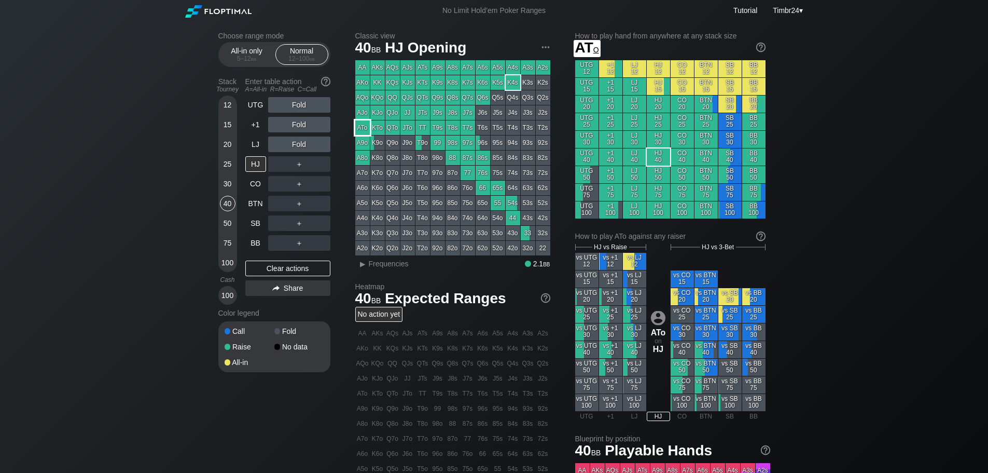
click at [364, 124] on div "ATo" at bounding box center [362, 127] width 15 height 15
click at [296, 130] on div "R ✕" at bounding box center [299, 125] width 20 height 16
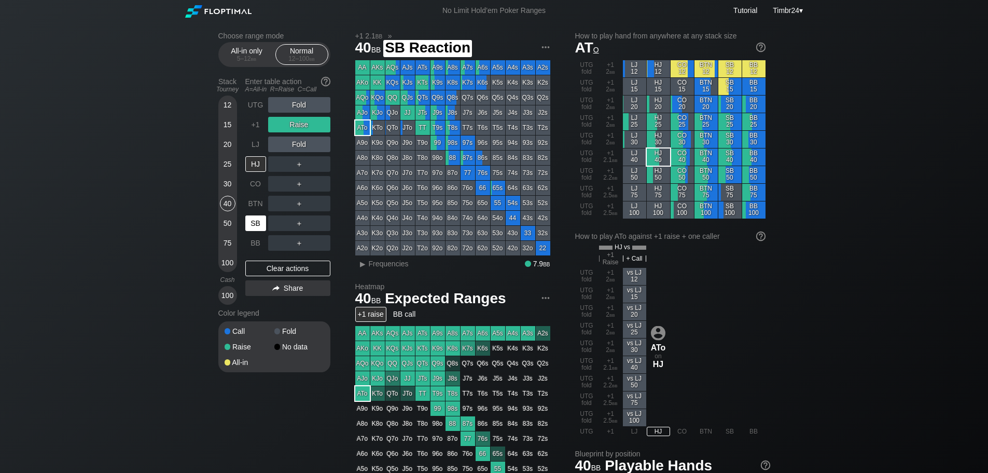
click at [254, 223] on div "SB" at bounding box center [255, 223] width 21 height 16
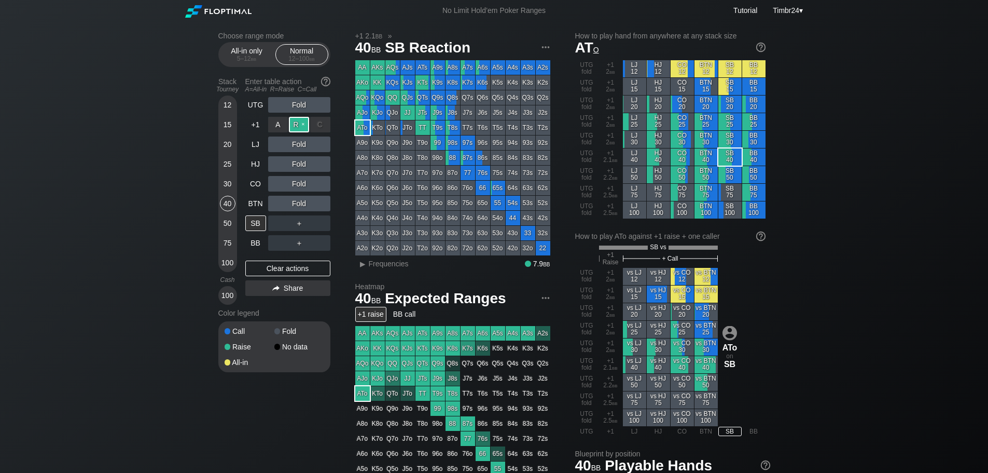
click at [298, 124] on div "R ✕" at bounding box center [299, 125] width 20 height 16
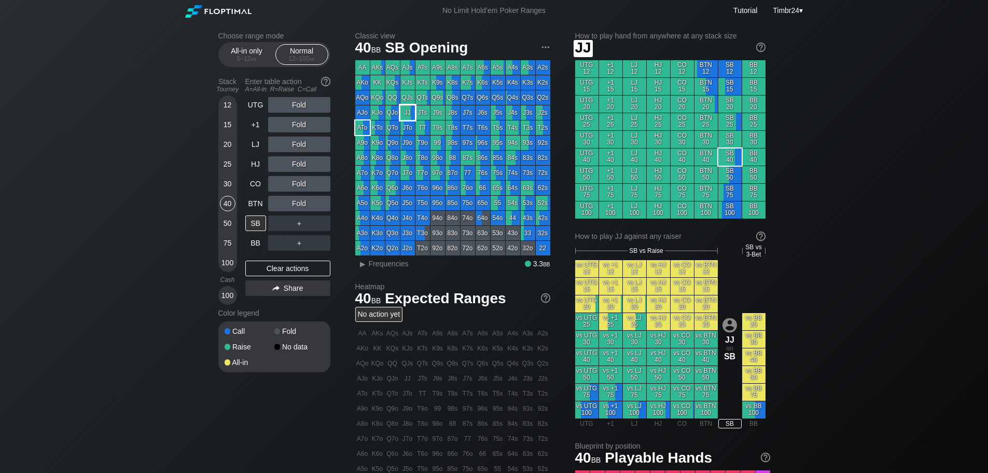
click at [409, 107] on div "JJ" at bounding box center [407, 112] width 15 height 15
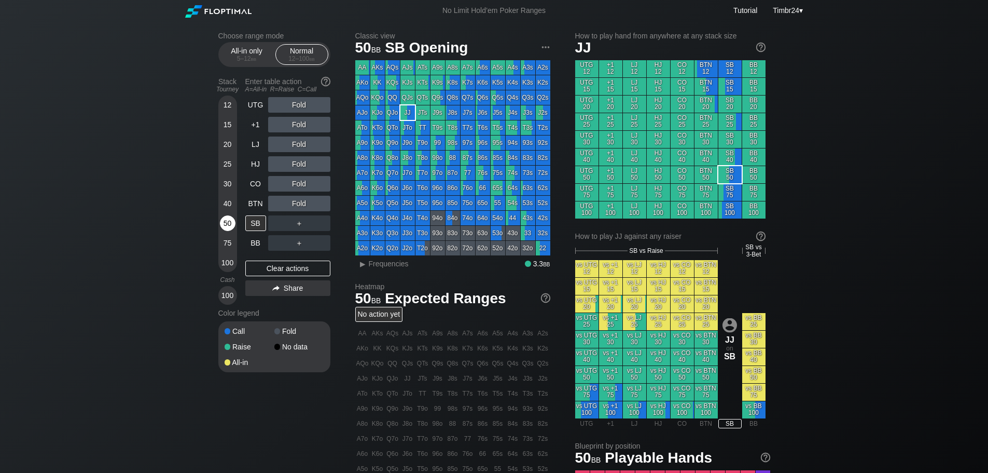
click at [227, 227] on div "50" at bounding box center [228, 223] width 16 height 16
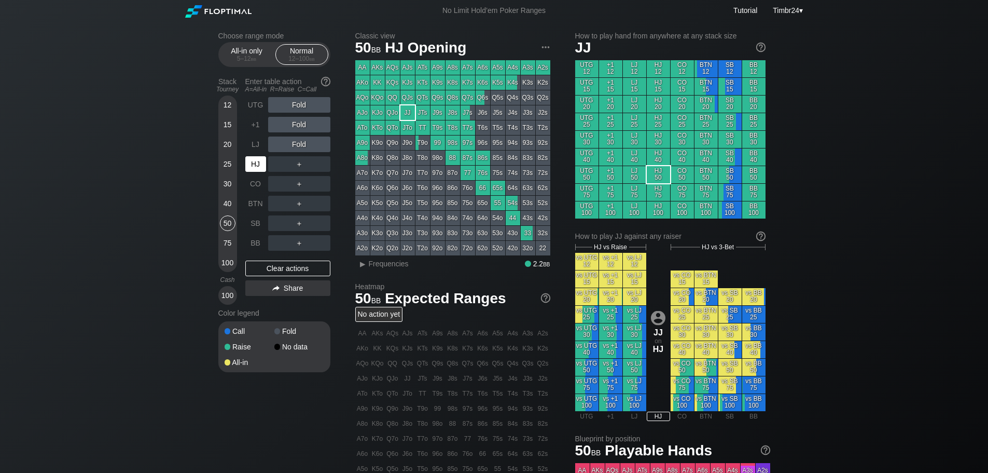
click at [247, 166] on div "HJ" at bounding box center [255, 164] width 21 height 16
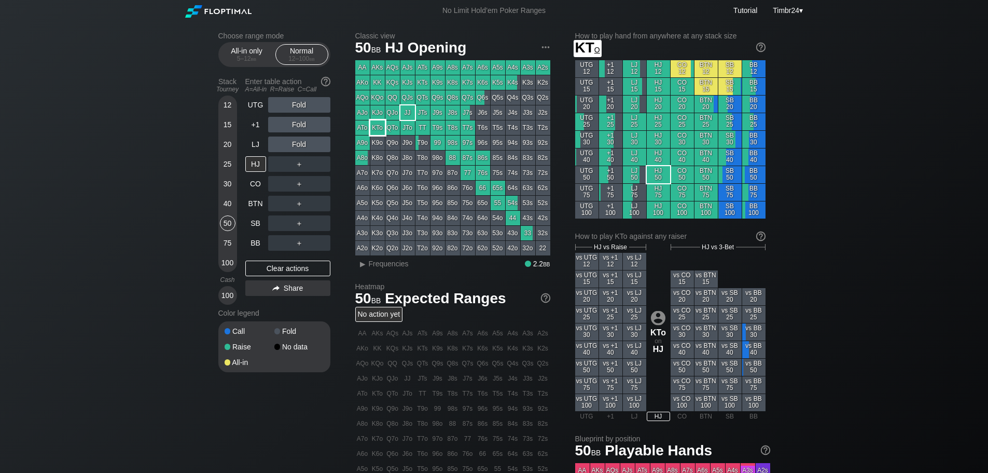
click at [380, 127] on div "KTo" at bounding box center [377, 127] width 15 height 15
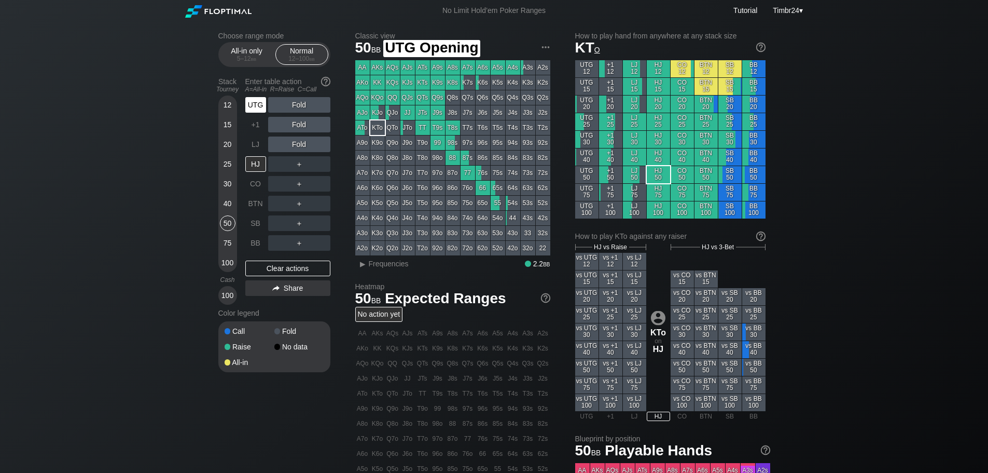
click at [260, 106] on div "UTG" at bounding box center [255, 105] width 21 height 16
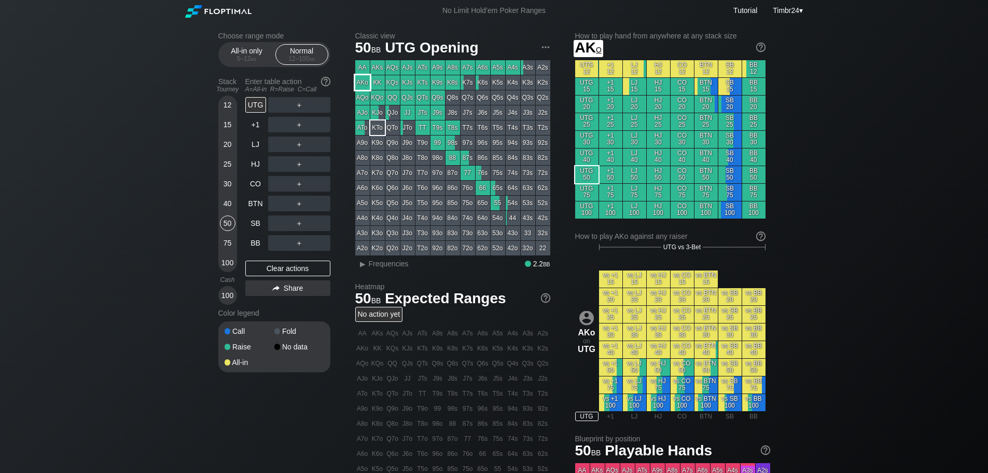
click at [359, 78] on div "AKo" at bounding box center [362, 82] width 15 height 15
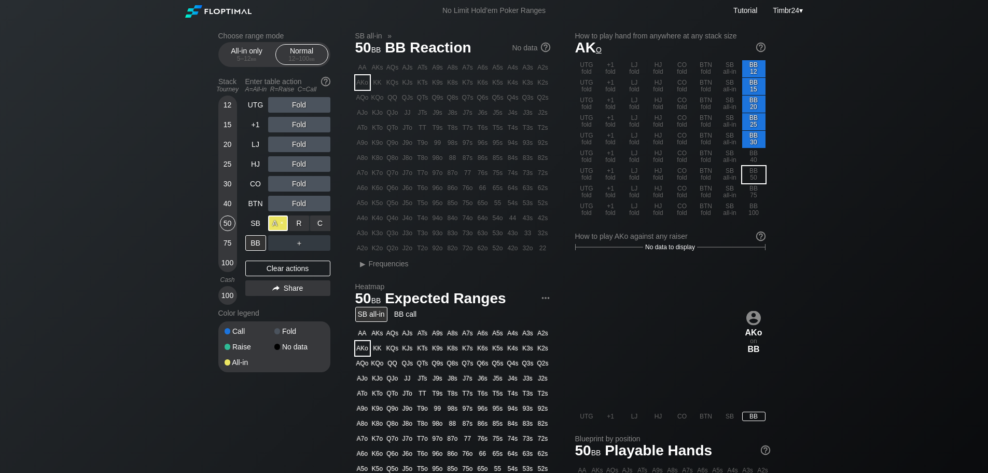
click at [275, 219] on div "A ✕" at bounding box center [278, 223] width 20 height 16
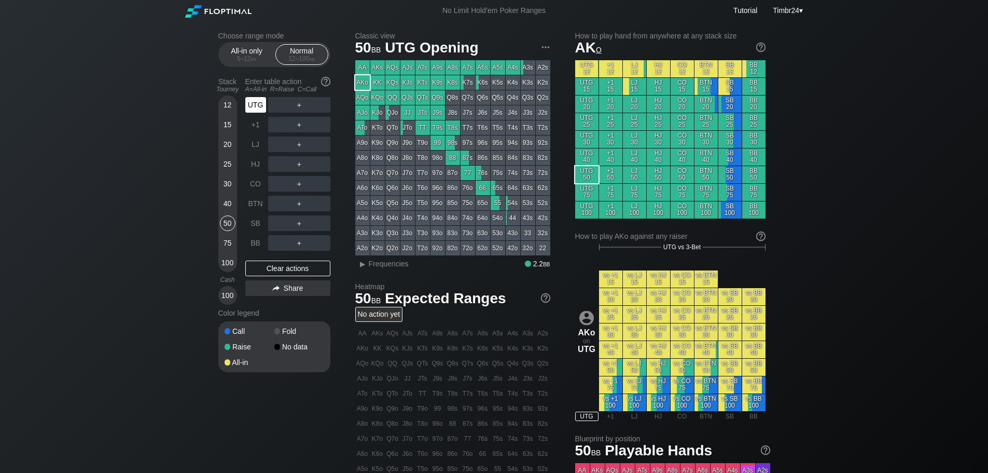
click at [256, 103] on div "UTG" at bounding box center [255, 105] width 21 height 16
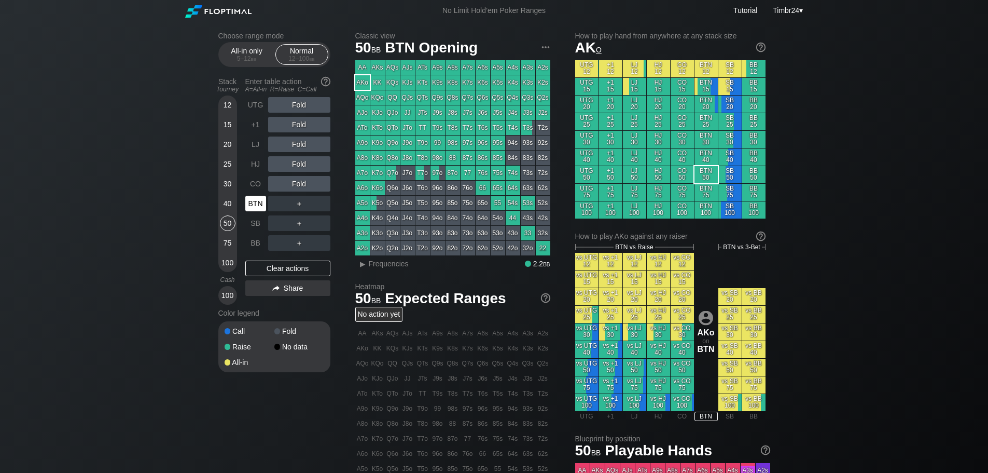
click at [252, 202] on div "BTN" at bounding box center [255, 204] width 21 height 16
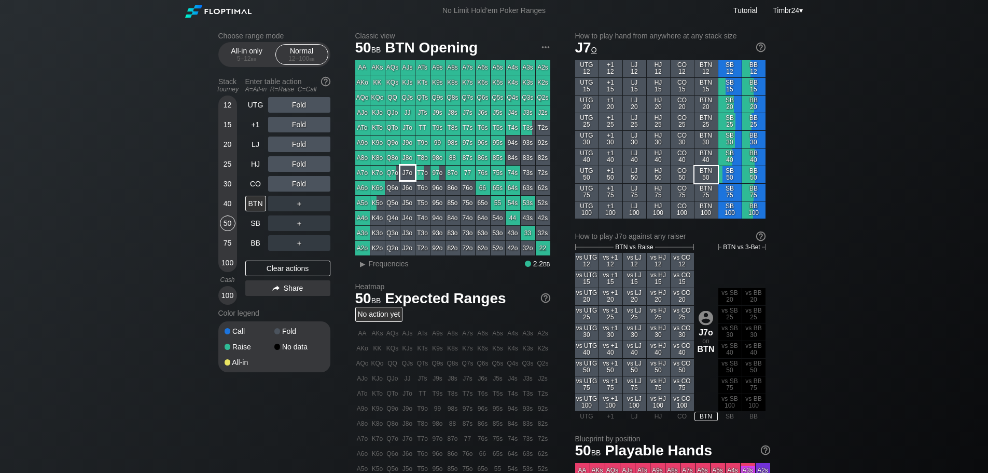
click at [408, 174] on div "J7o" at bounding box center [407, 172] width 15 height 15
click at [227, 237] on div "75" at bounding box center [228, 243] width 16 height 16
click at [226, 220] on div "50" at bounding box center [228, 223] width 16 height 16
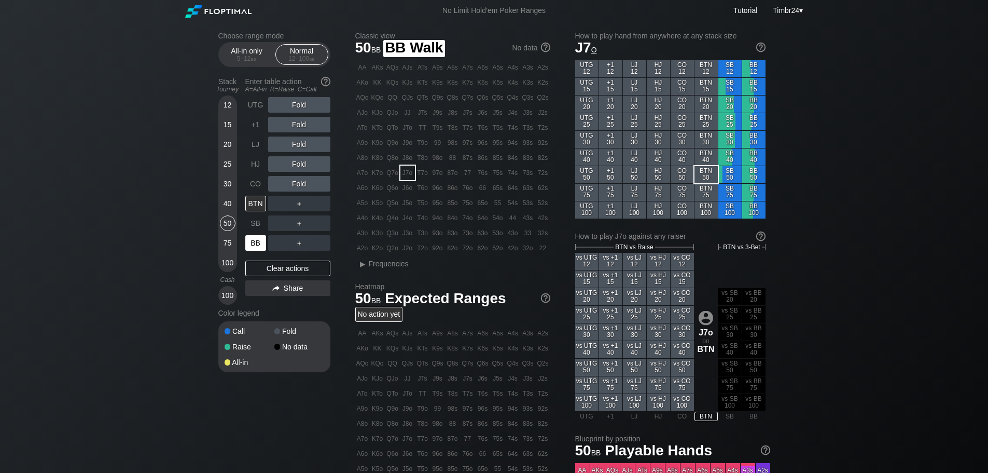
click at [248, 240] on div "BB" at bounding box center [255, 243] width 21 height 16
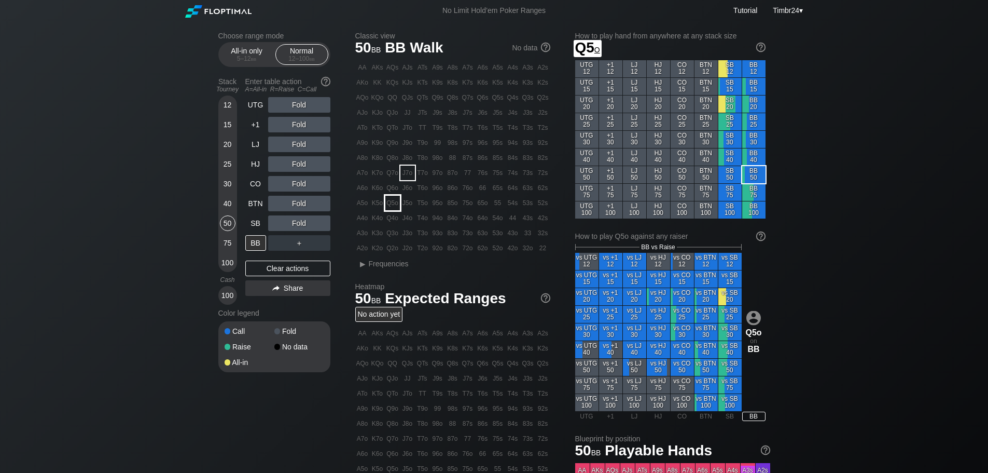
click at [389, 207] on div "Q5o" at bounding box center [392, 203] width 15 height 15
click at [298, 221] on div "Fold" at bounding box center [299, 223] width 62 height 16
click at [298, 221] on div "R ✕" at bounding box center [299, 223] width 20 height 16
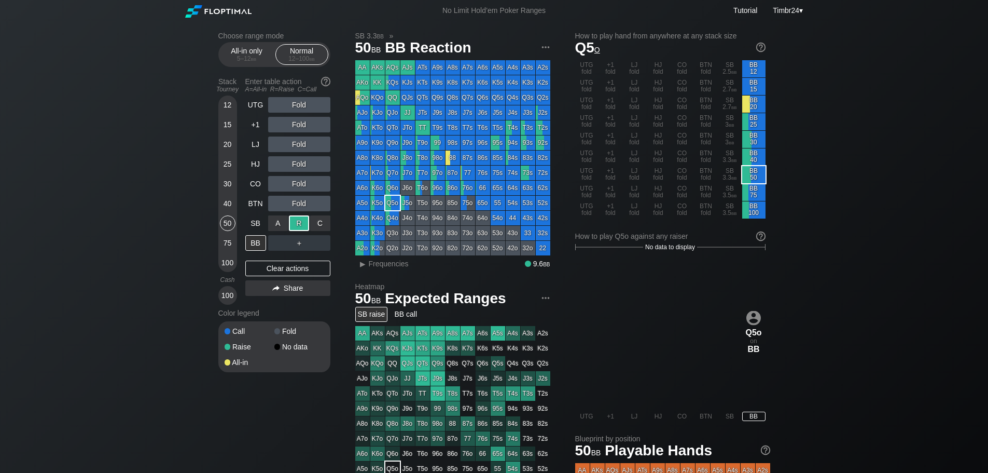
click at [298, 221] on div "R ✕" at bounding box center [299, 223] width 20 height 16
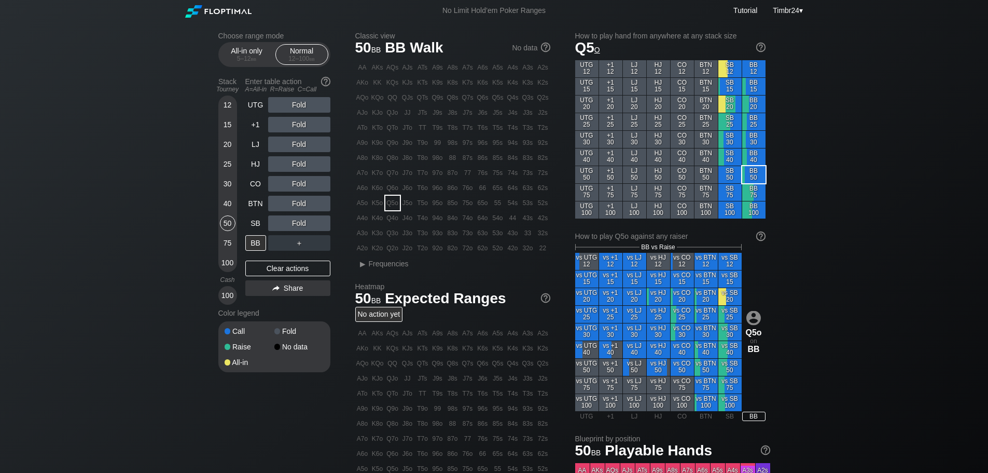
click at [243, 204] on div "Stack Tourney Enter table action A=All-in R=Raise C=Call [PHONE_NUMBER] [PHONE_…" at bounding box center [274, 188] width 112 height 231
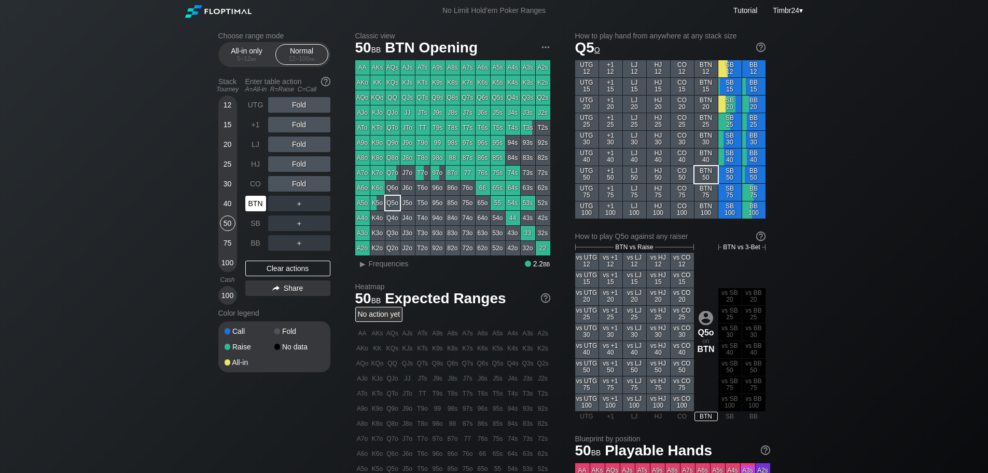
click at [247, 201] on div "BTN" at bounding box center [255, 204] width 21 height 16
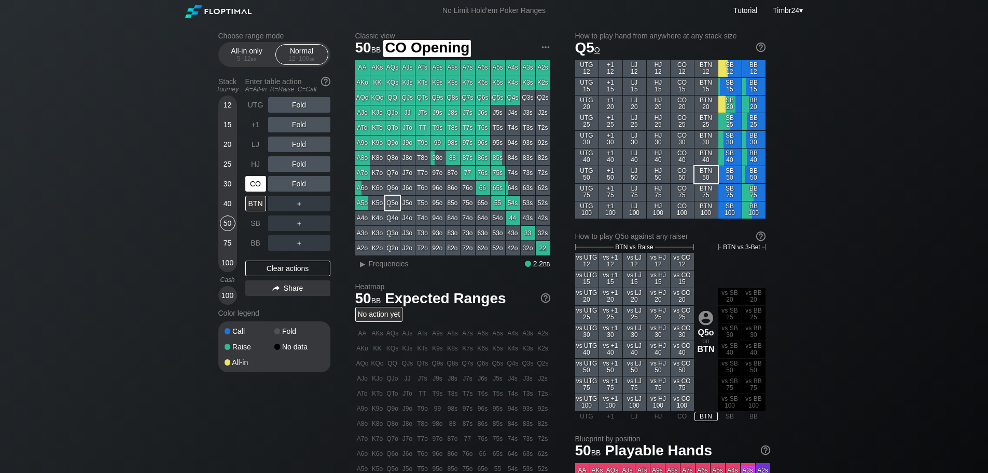
click at [255, 186] on div "CO" at bounding box center [255, 184] width 21 height 16
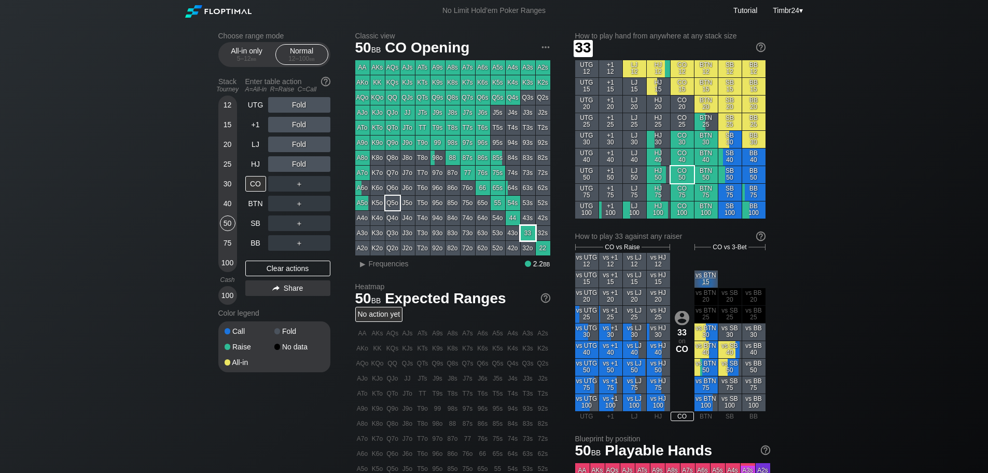
click at [521, 233] on div "33" at bounding box center [528, 233] width 15 height 15
click at [224, 202] on div "40" at bounding box center [228, 204] width 16 height 16
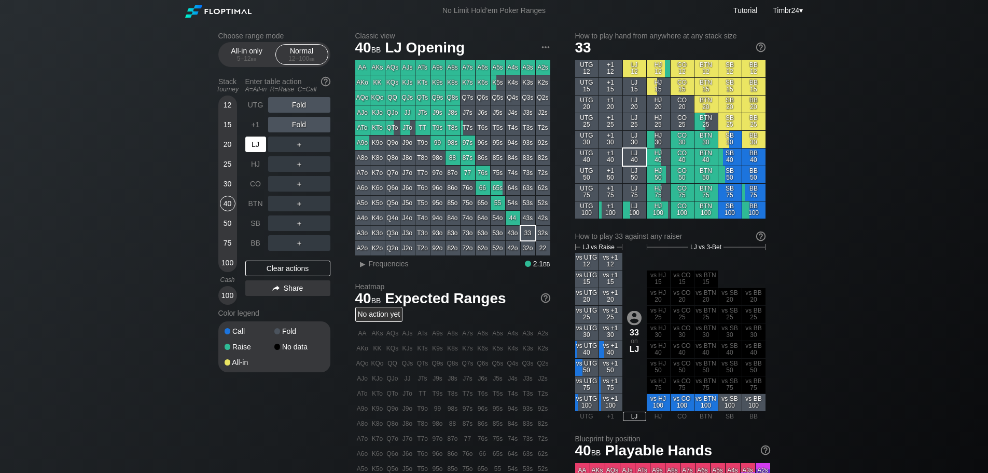
click at [260, 145] on div "LJ" at bounding box center [255, 144] width 21 height 16
